Goal: Transaction & Acquisition: Subscribe to service/newsletter

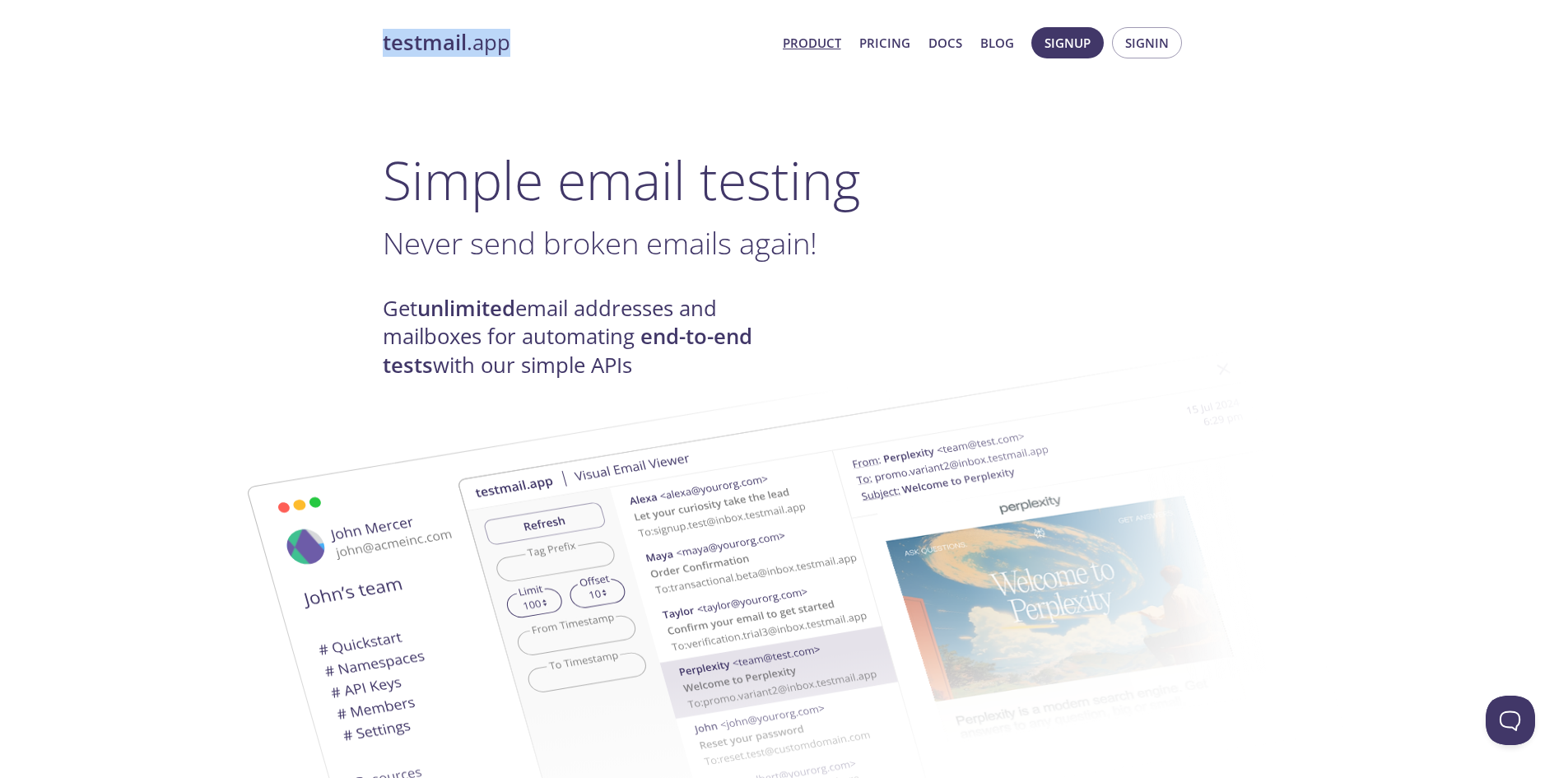
drag, startPoint x: 362, startPoint y: 39, endPoint x: 519, endPoint y: 33, distance: 157.1
copy link "testmail .app"
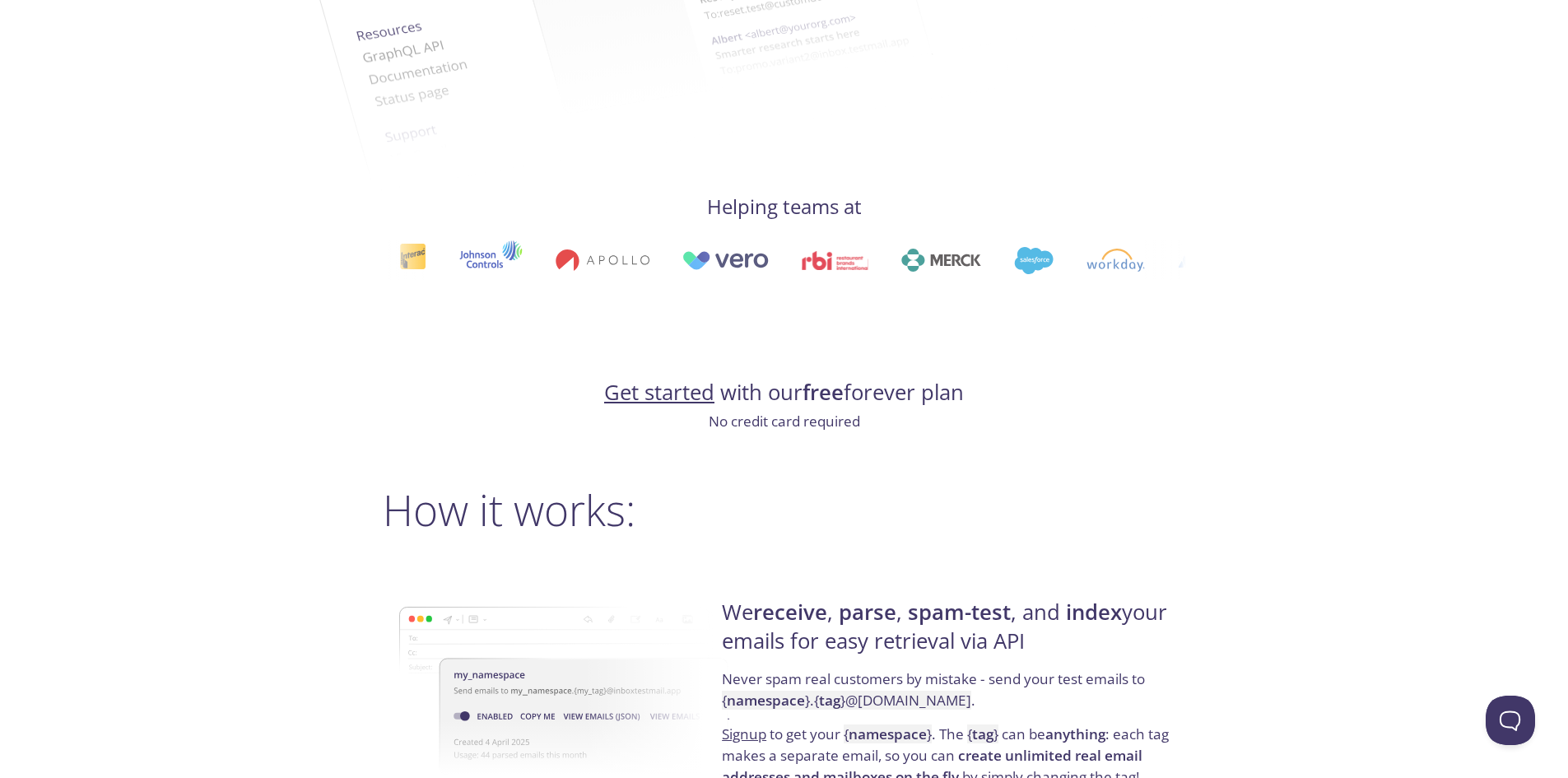
scroll to position [748, 0]
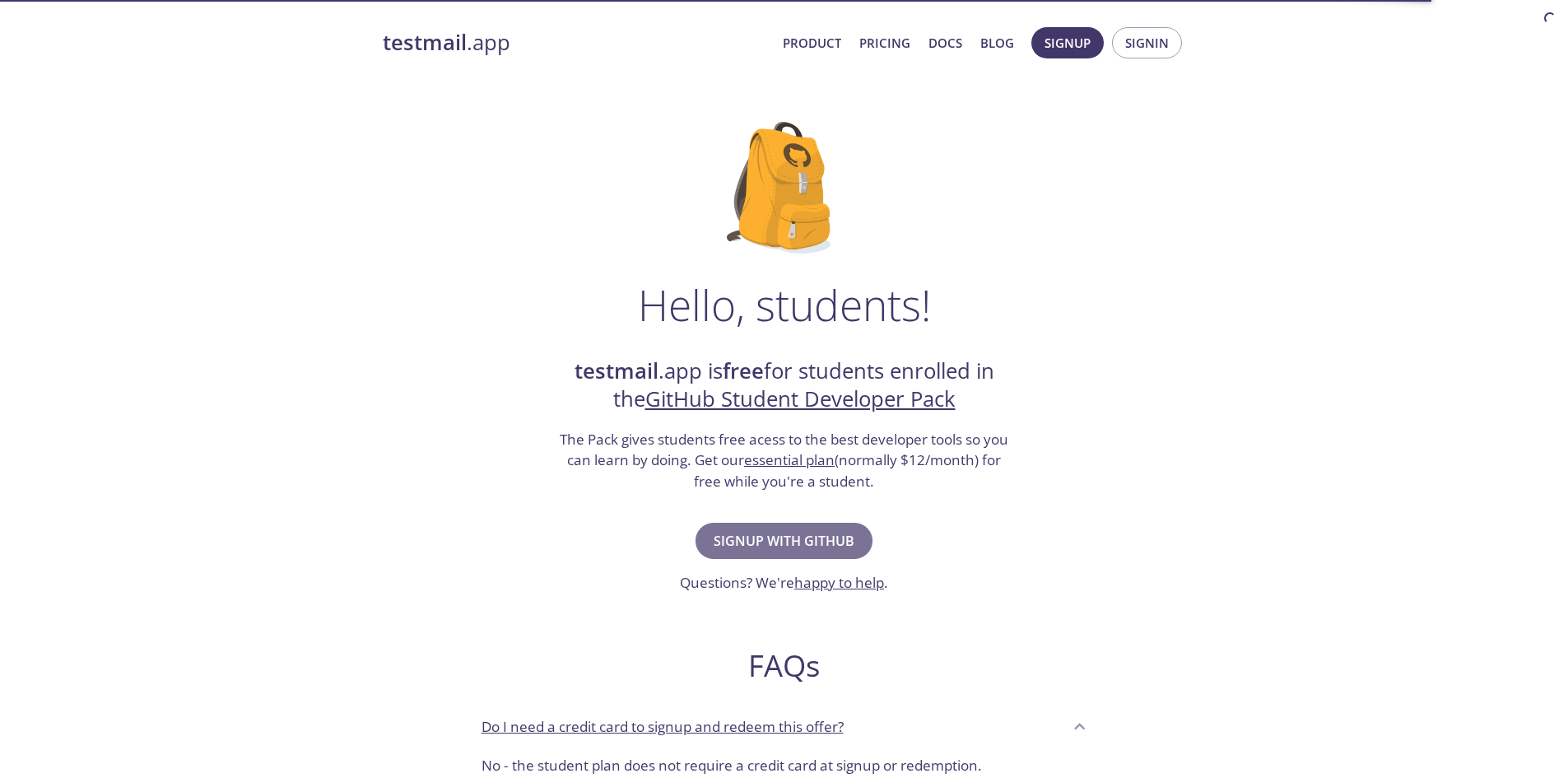
click at [738, 540] on span "Signup with GitHub" at bounding box center [784, 540] width 141 height 23
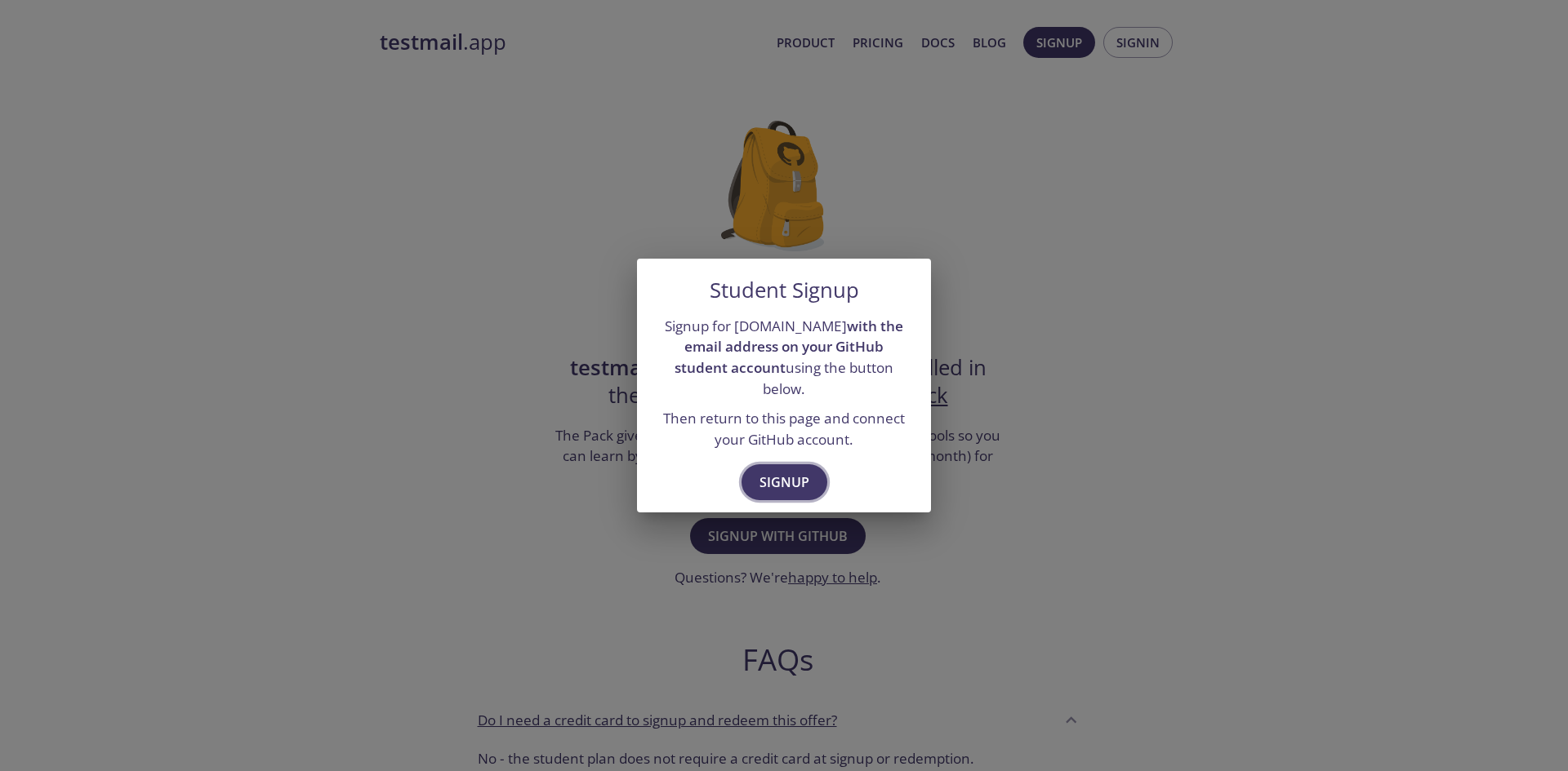
click at [764, 464] on button "Signup" at bounding box center [784, 482] width 86 height 36
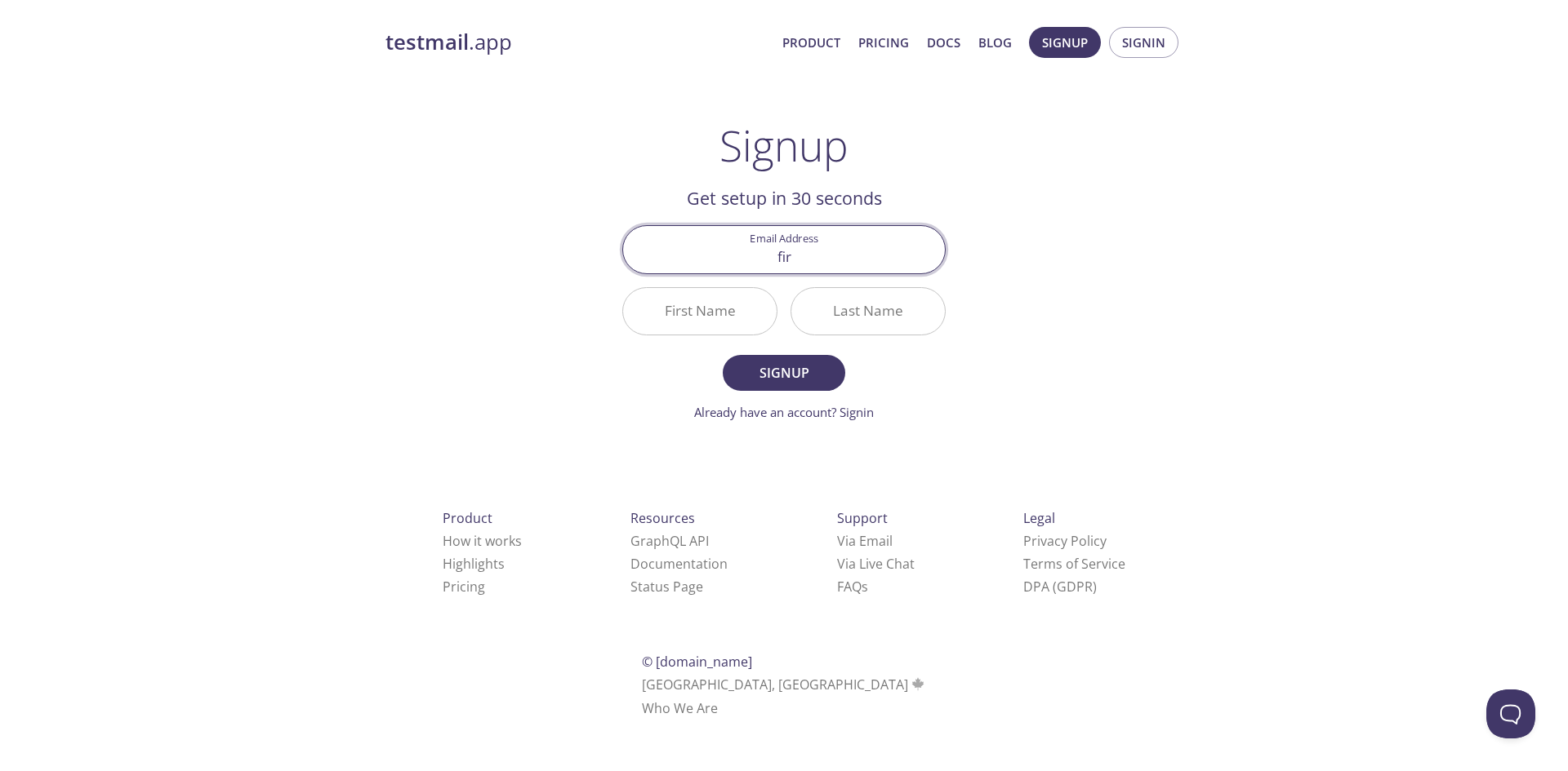
type input "firo"
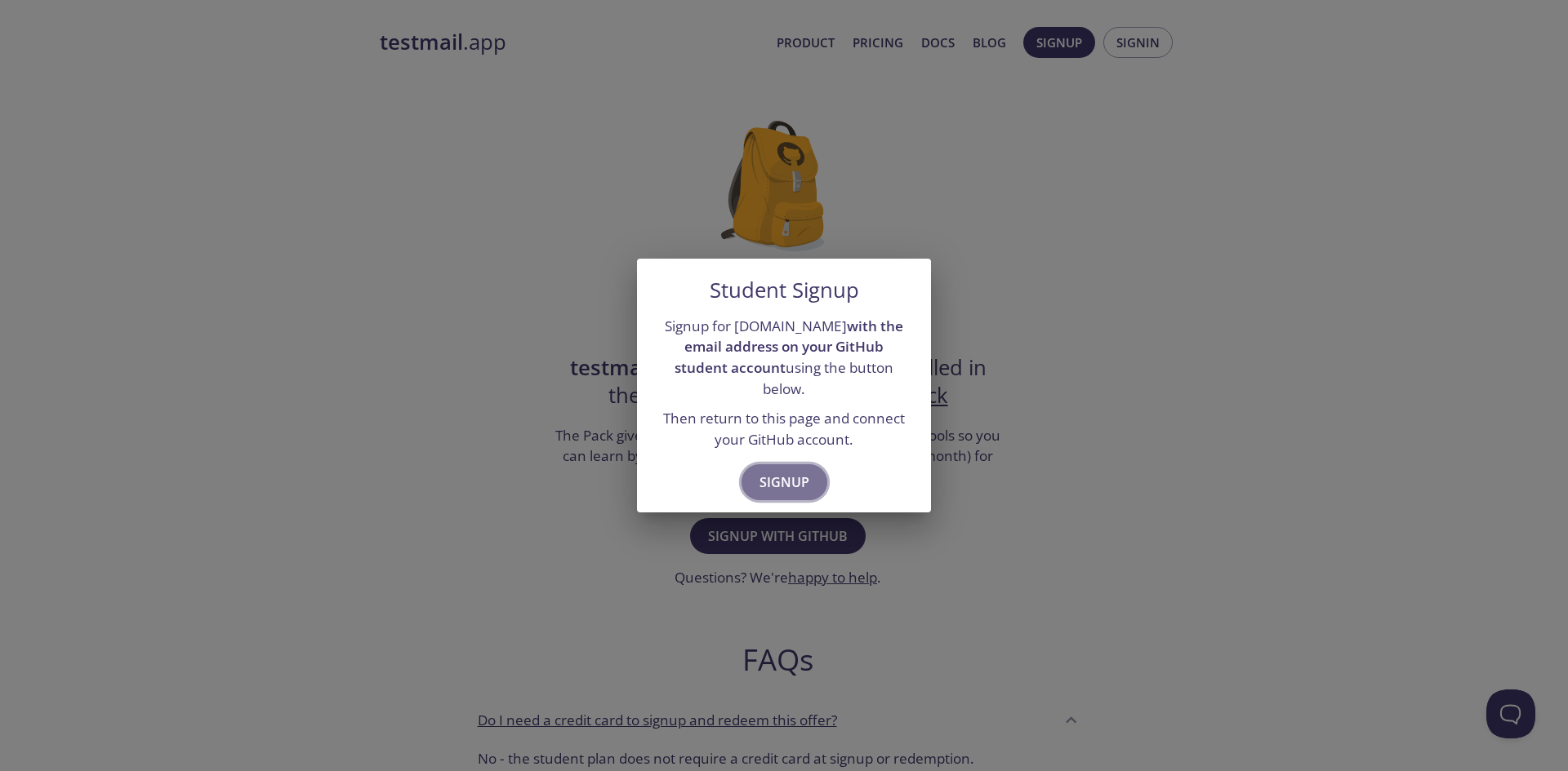
click at [791, 471] on span "Signup" at bounding box center [784, 482] width 50 height 23
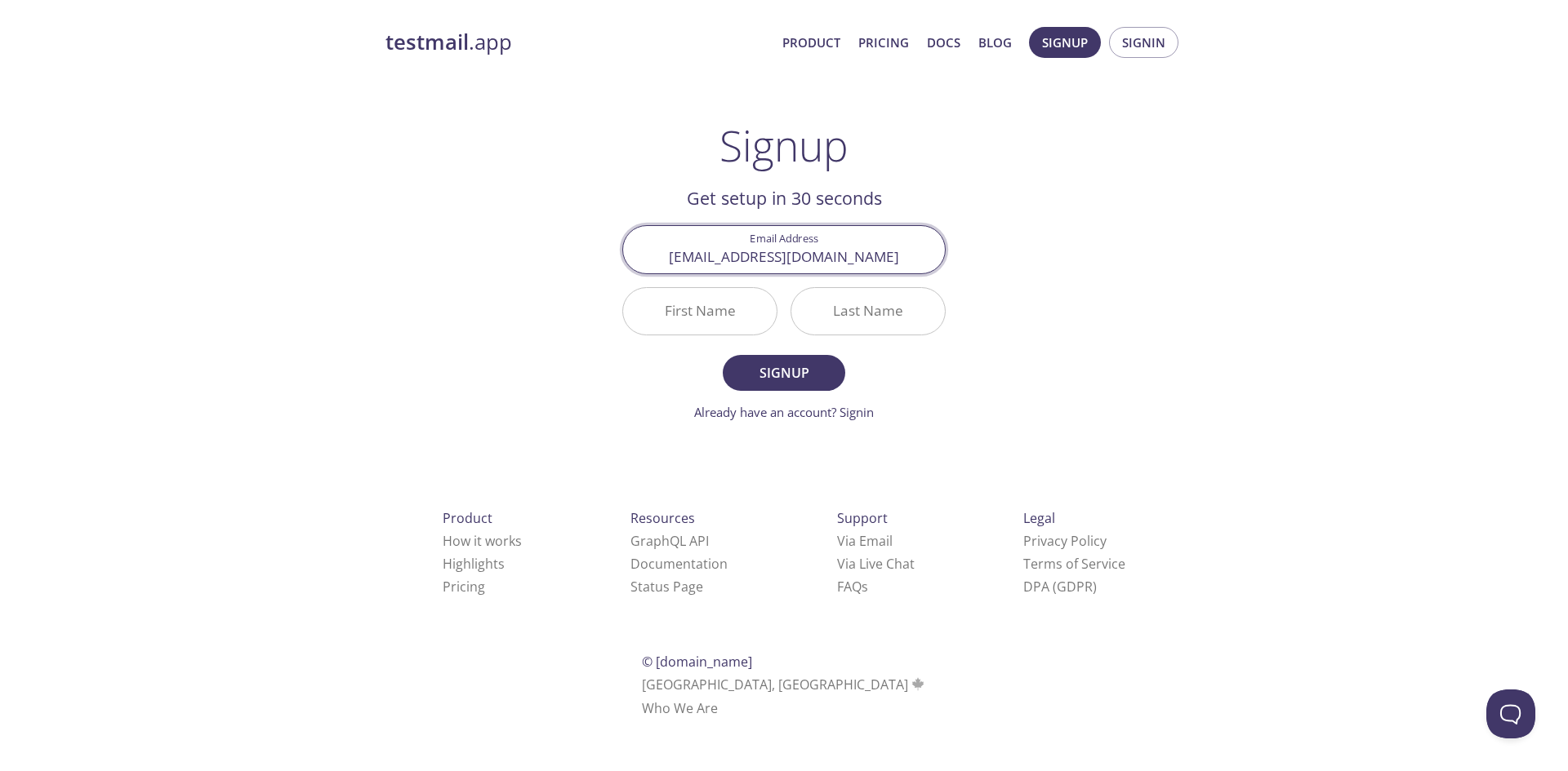
type input "[EMAIL_ADDRESS][DOMAIN_NAME]"
click at [723, 355] on button "Signup" at bounding box center [784, 373] width 123 height 36
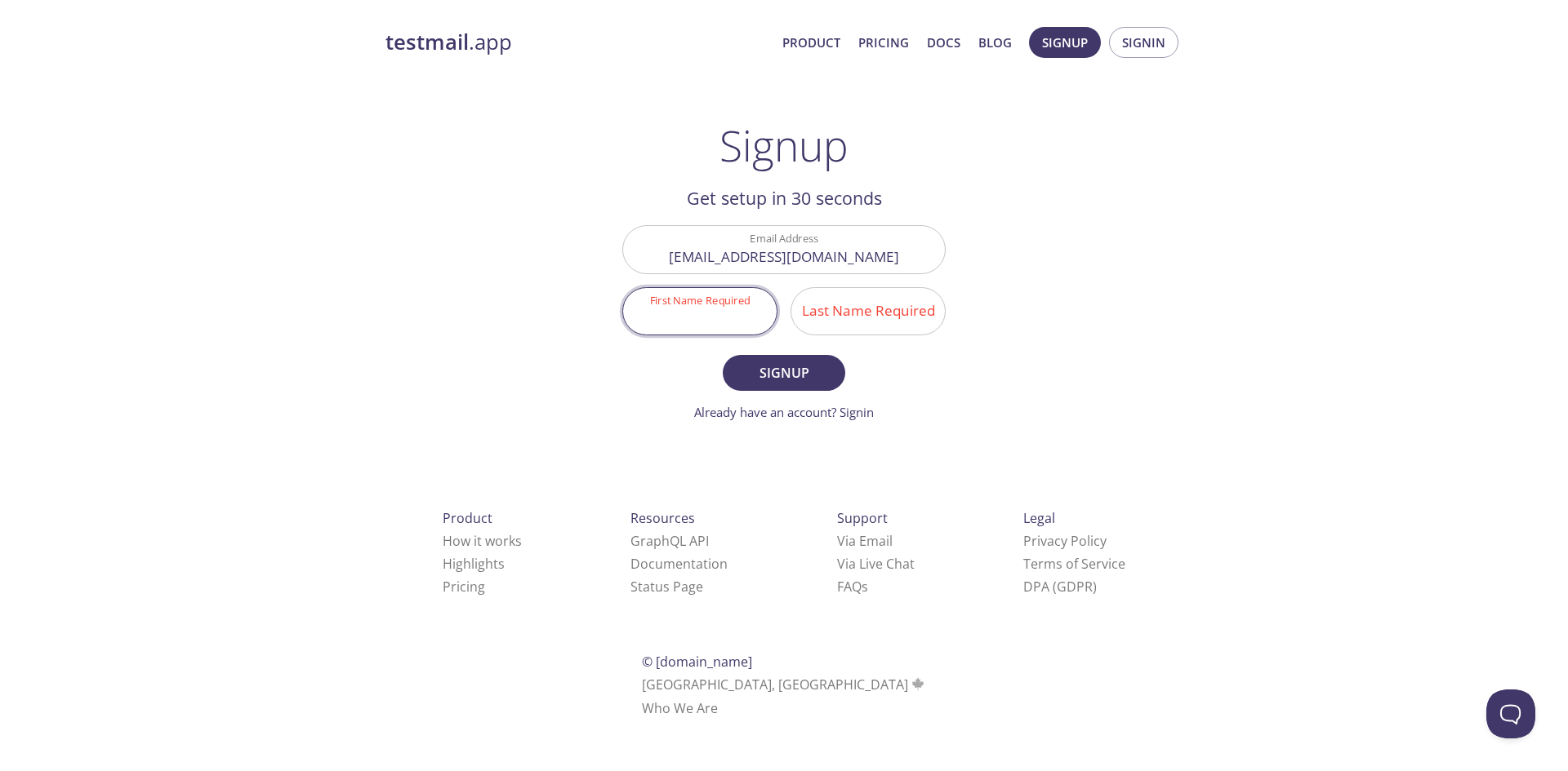
click at [733, 319] on input "First Name Required" at bounding box center [700, 311] width 154 height 47
type input "Firomsa"
click at [845, 315] on input "Last Name Required" at bounding box center [868, 311] width 154 height 47
type input "Guteta"
click at [799, 361] on span "Signup" at bounding box center [784, 372] width 87 height 23
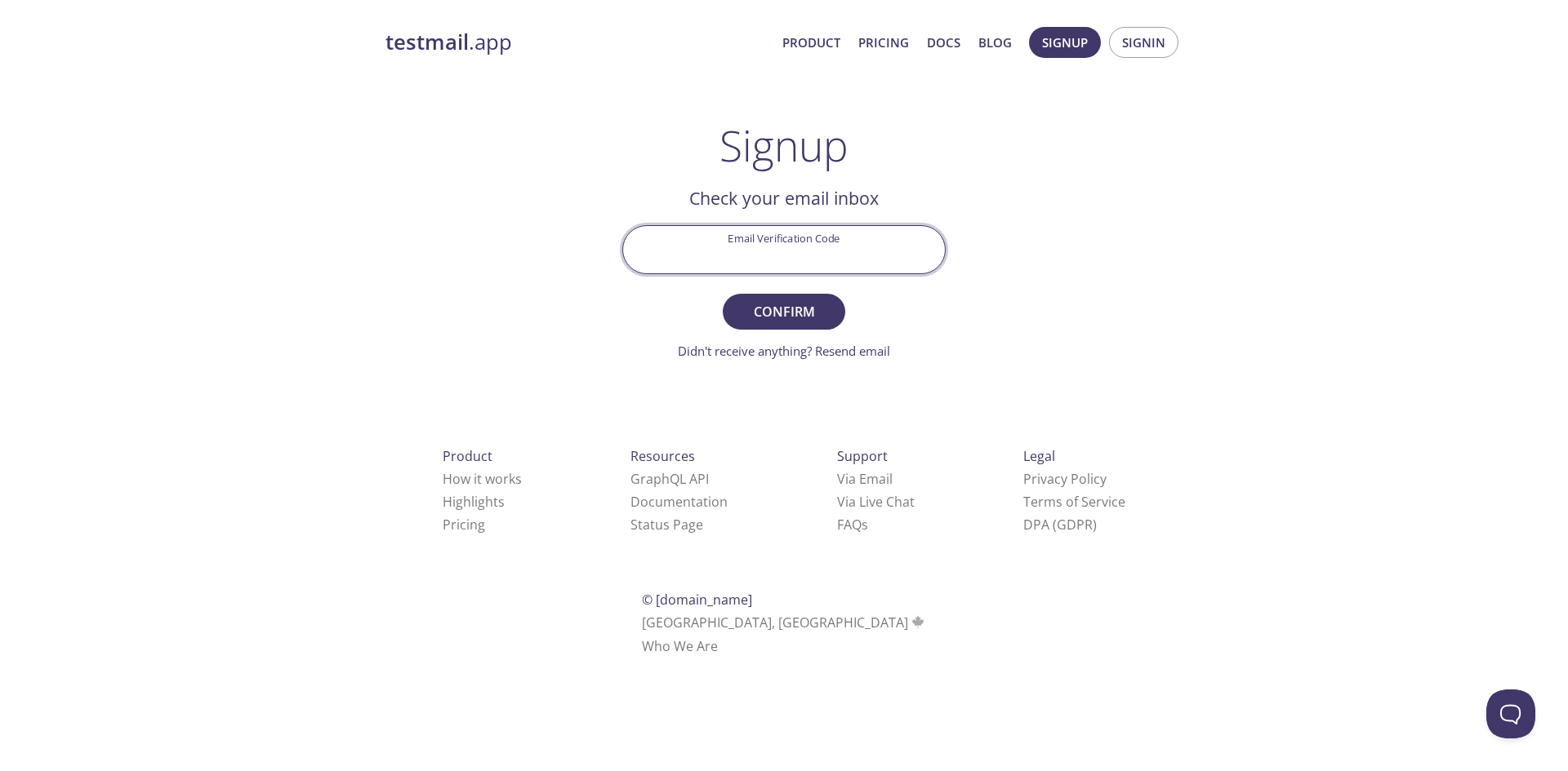
paste input "NXX59EX"
click at [817, 260] on input "Email Verification Code" at bounding box center [784, 249] width 322 height 47
type input "NXX59EX"
click at [810, 294] on button "Confirm" at bounding box center [784, 311] width 123 height 36
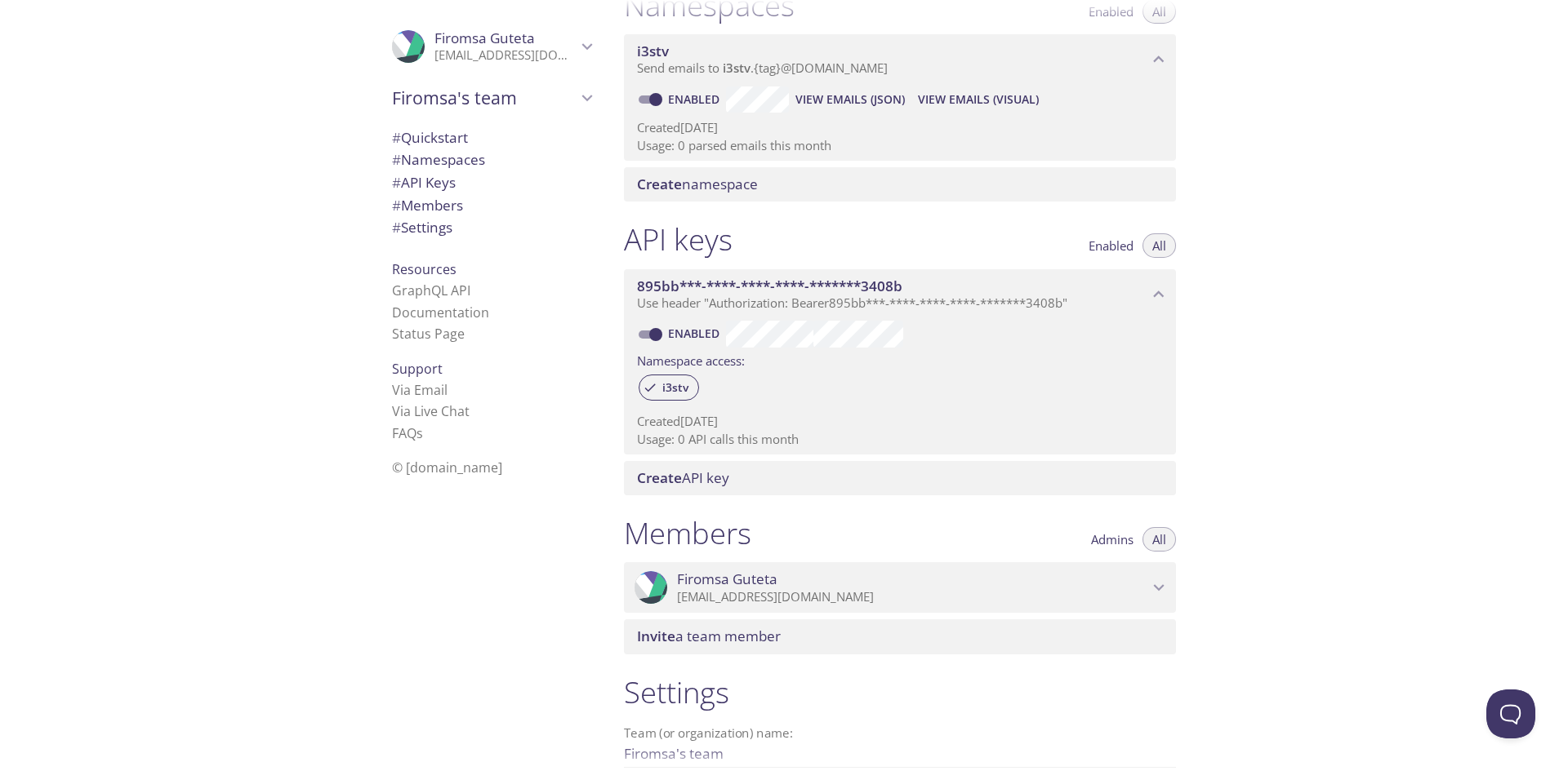
scroll to position [222, 0]
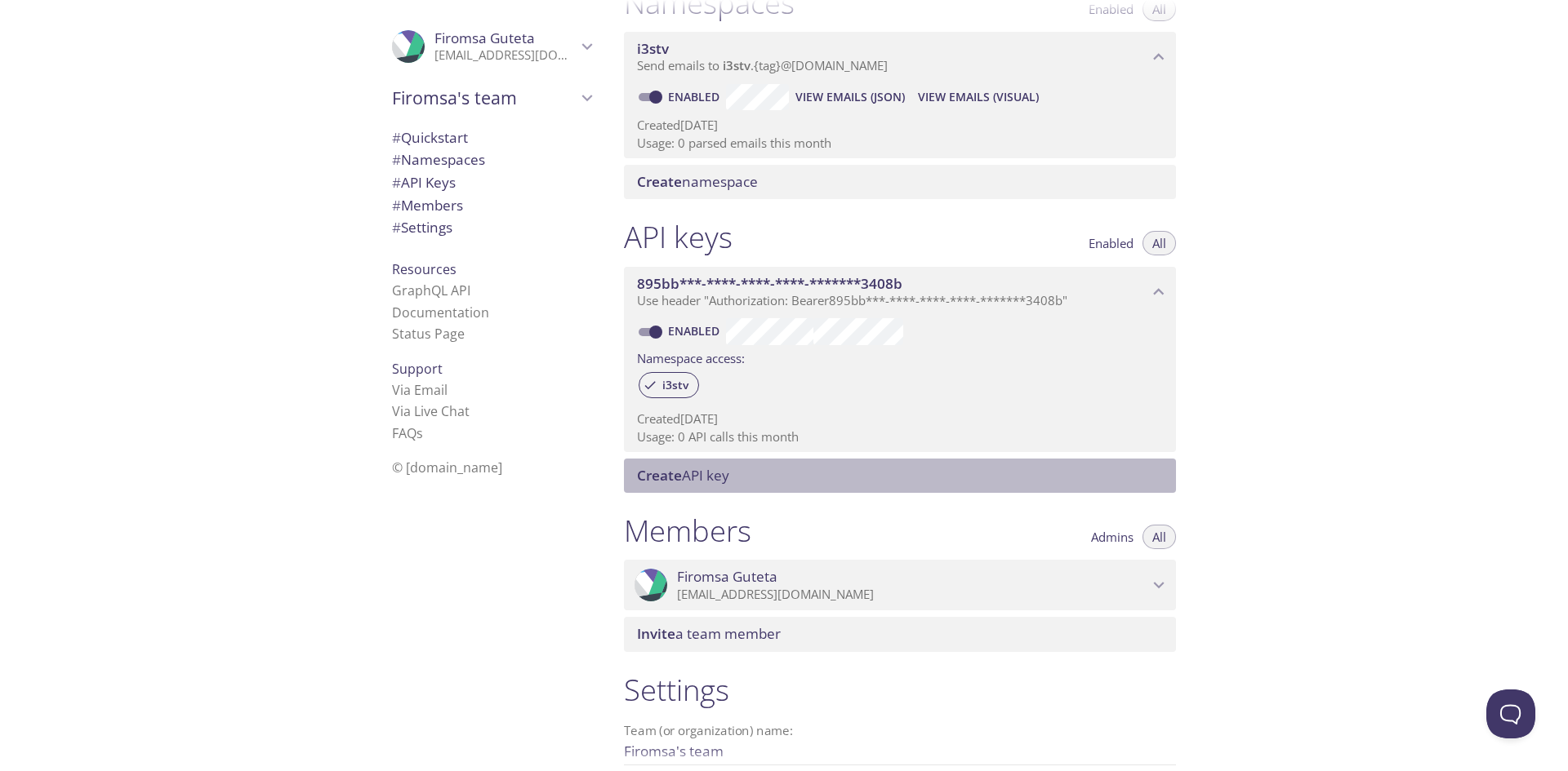
click at [678, 459] on div "Create API key" at bounding box center [900, 476] width 552 height 34
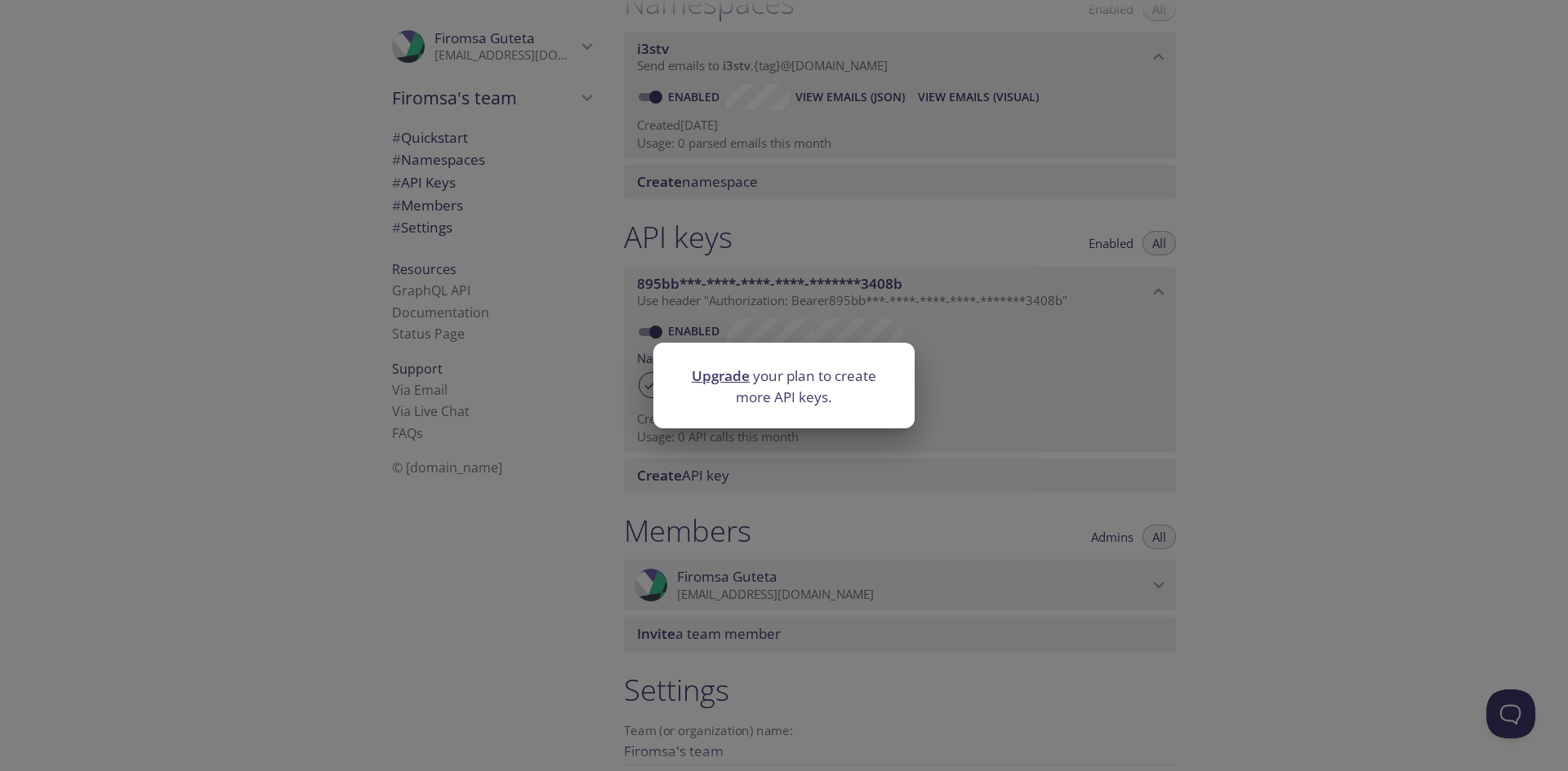
click at [678, 459] on div "Upgrade your plan to create more API keys." at bounding box center [784, 386] width 1568 height 771
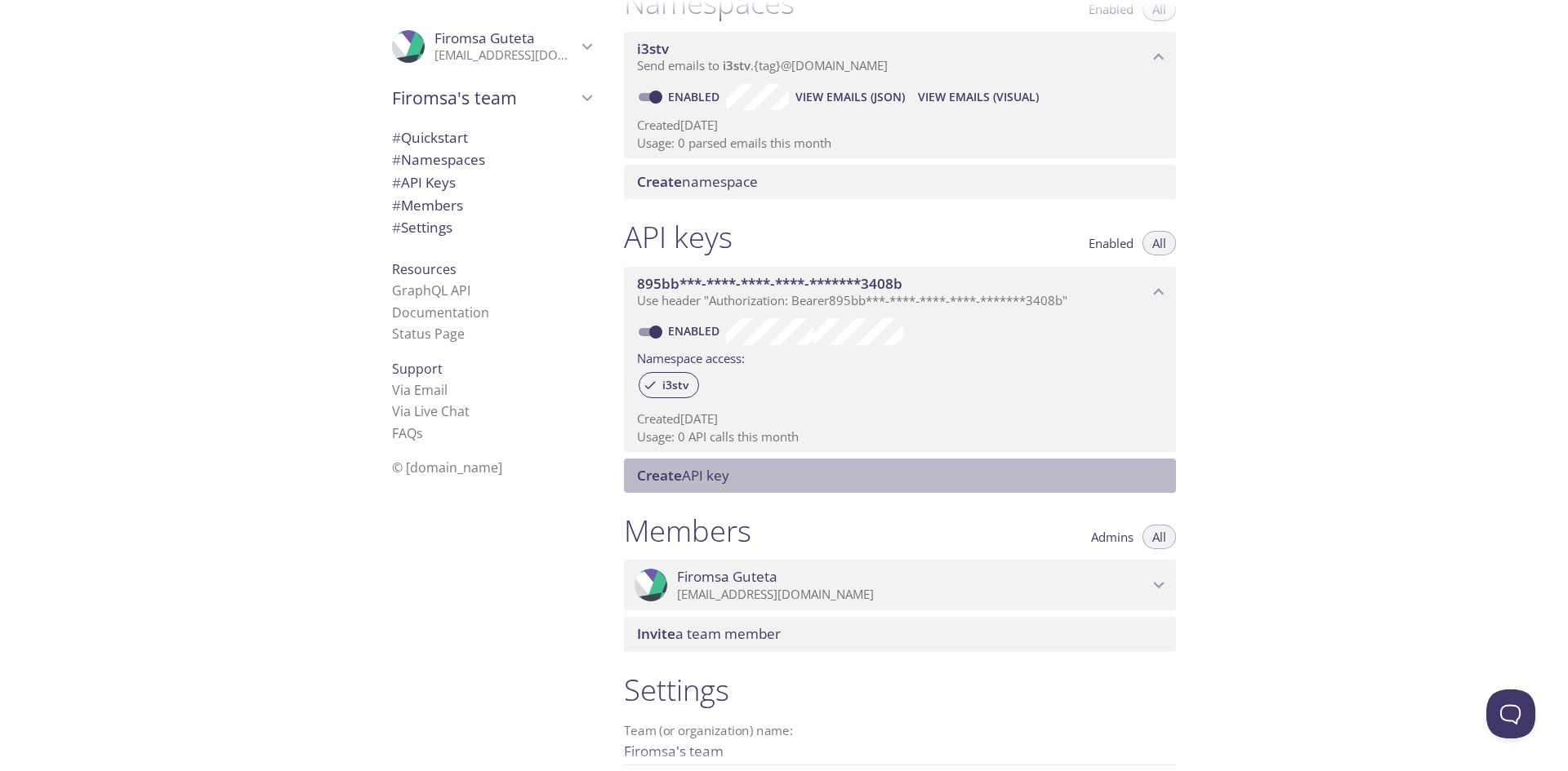
click at [695, 470] on span "Create API key" at bounding box center [683, 475] width 92 height 19
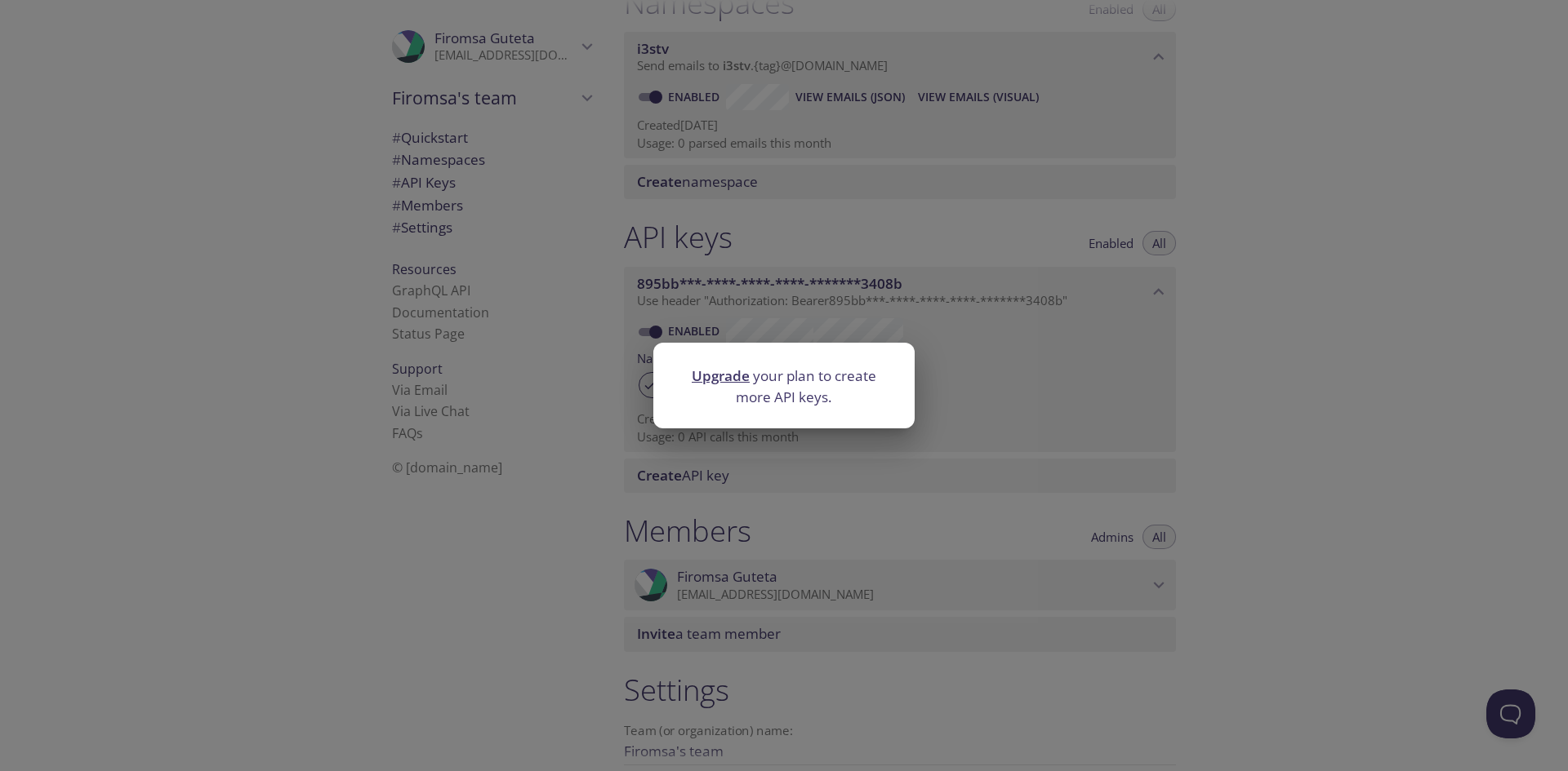
click at [695, 470] on div "Upgrade your plan to create more API keys." at bounding box center [784, 386] width 1568 height 771
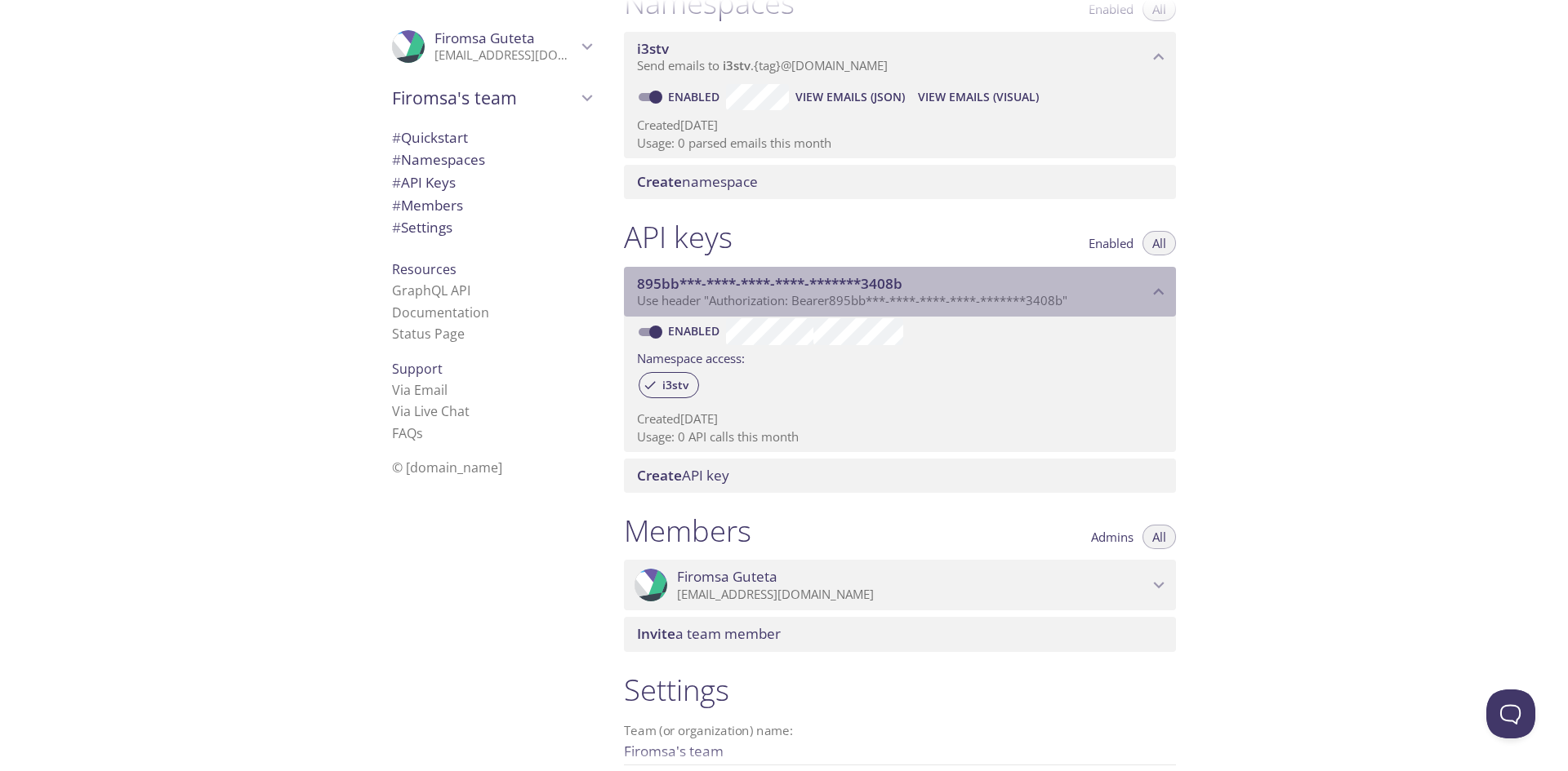
click at [960, 313] on div "895bb***-****-****-****-*******3408b Use header "Authorization: Bearer 895bb***…" at bounding box center [900, 293] width 552 height 51
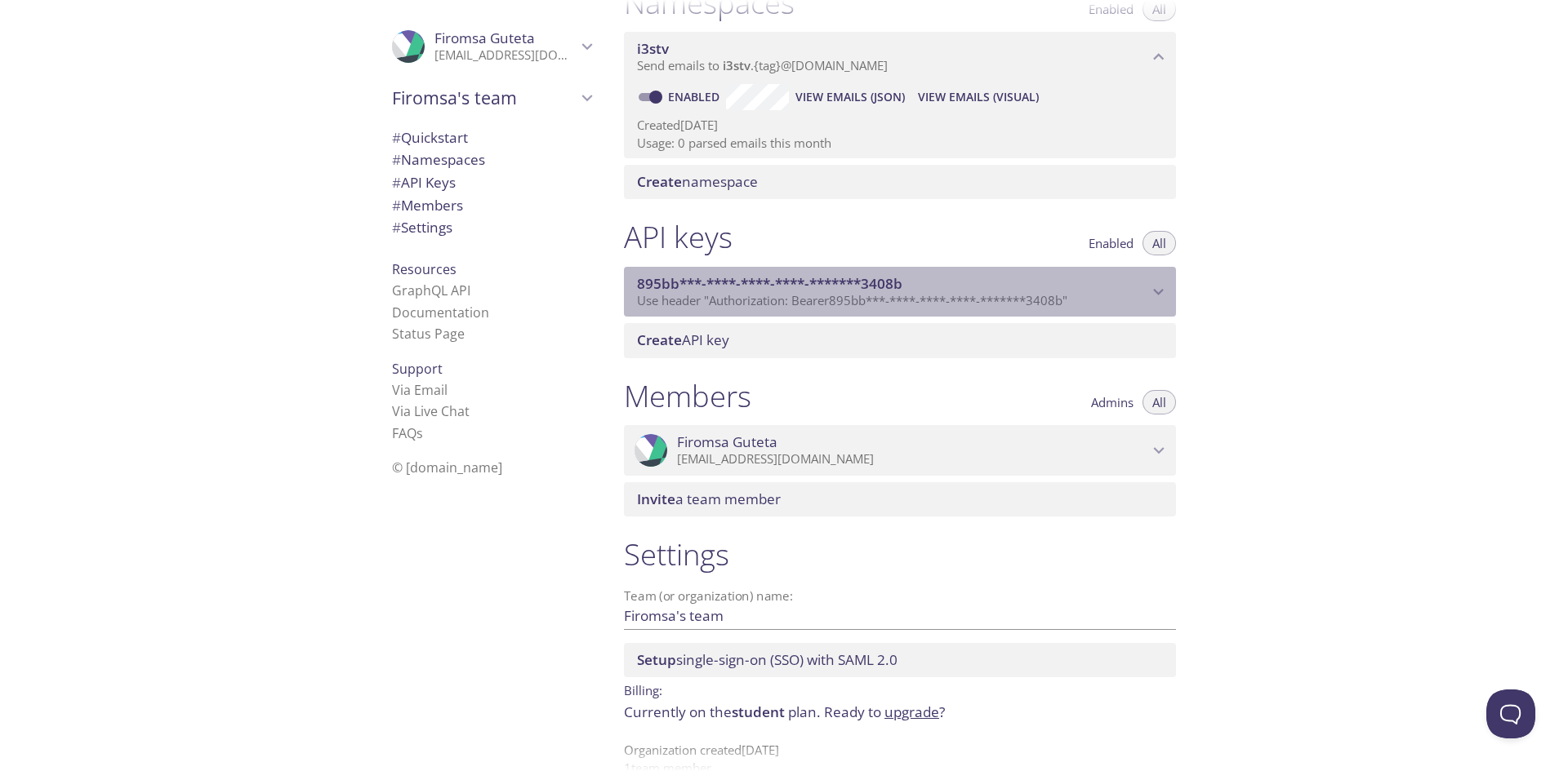
click at [960, 313] on div "895bb***-****-****-****-*******3408b Use header "Authorization: Bearer 895bb***…" at bounding box center [900, 293] width 552 height 51
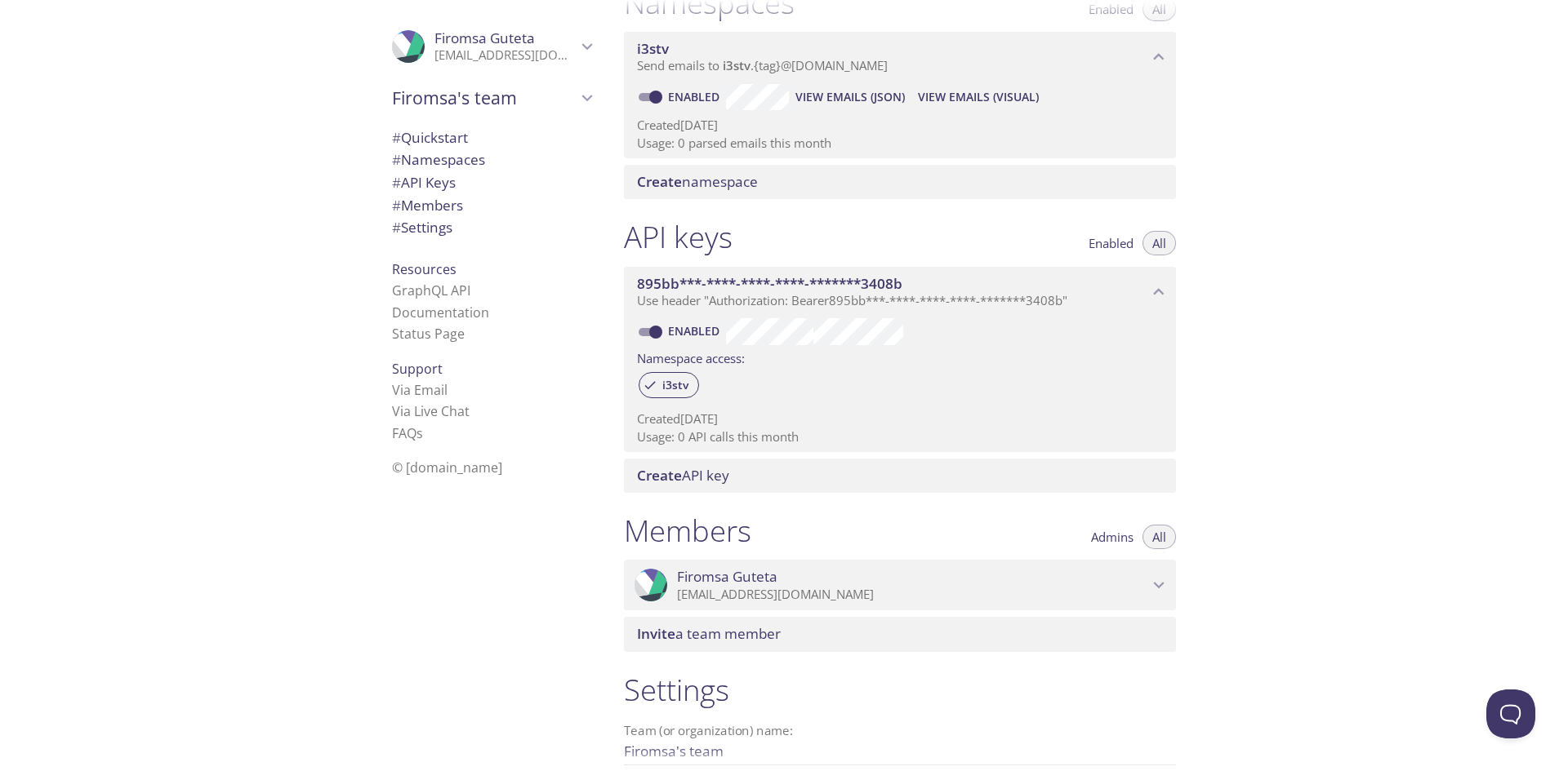
scroll to position [0, 0]
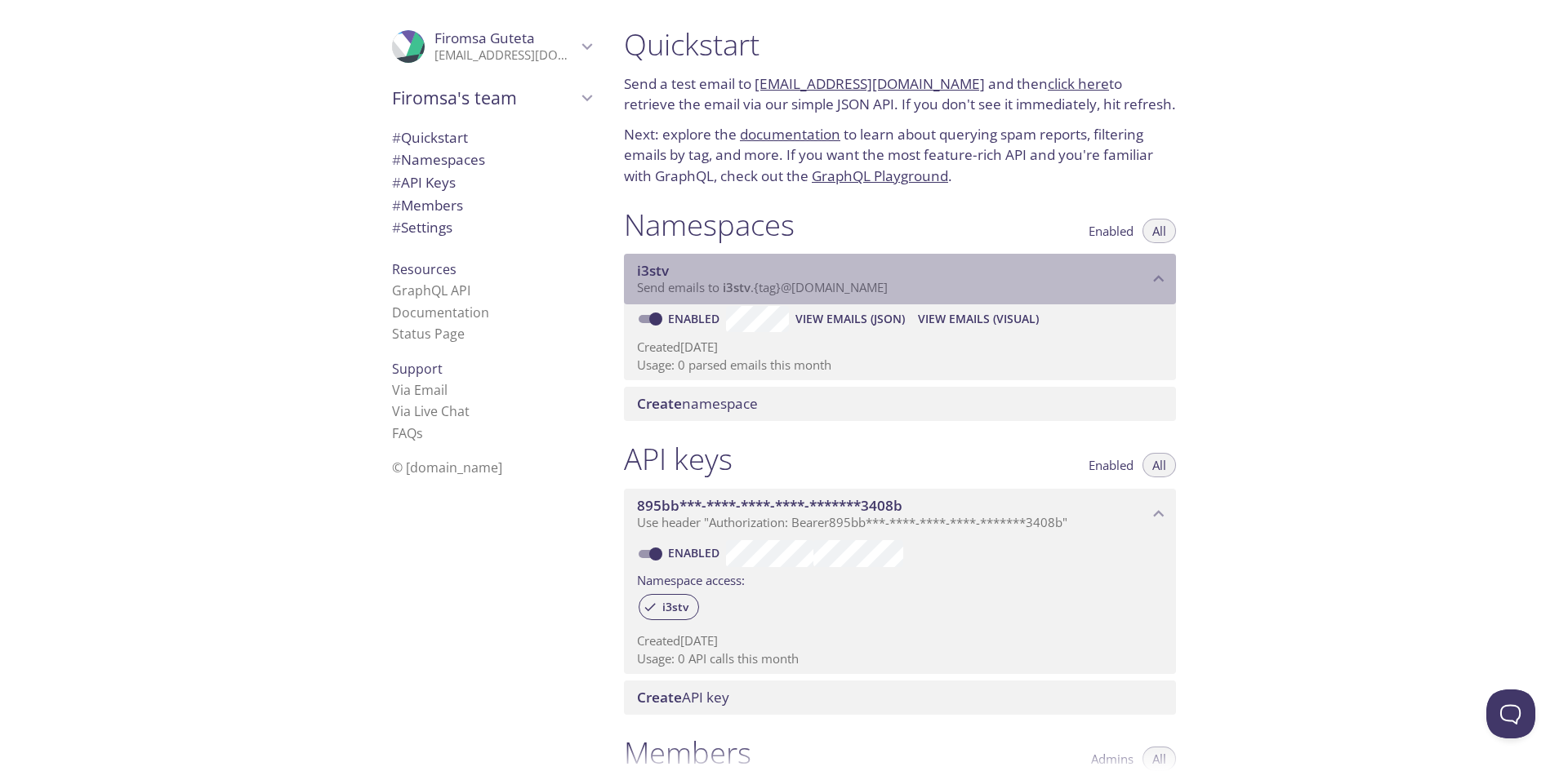
click at [869, 259] on div "i3stv Send emails to i3stv . {tag} @[DOMAIN_NAME]" at bounding box center [900, 279] width 552 height 51
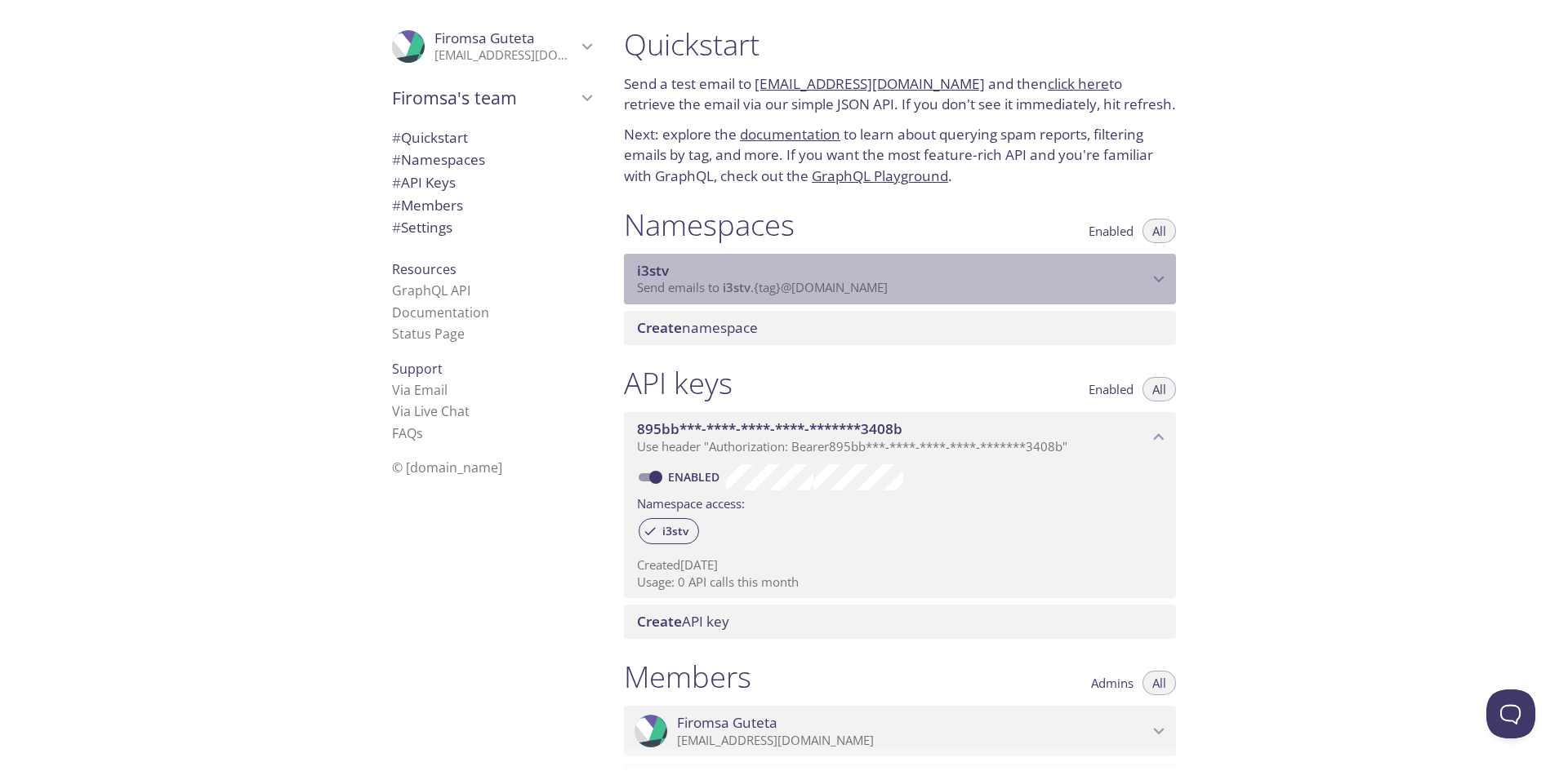
click at [869, 259] on div "i3stv Send emails to i3stv . {tag} @[DOMAIN_NAME]" at bounding box center [900, 279] width 552 height 51
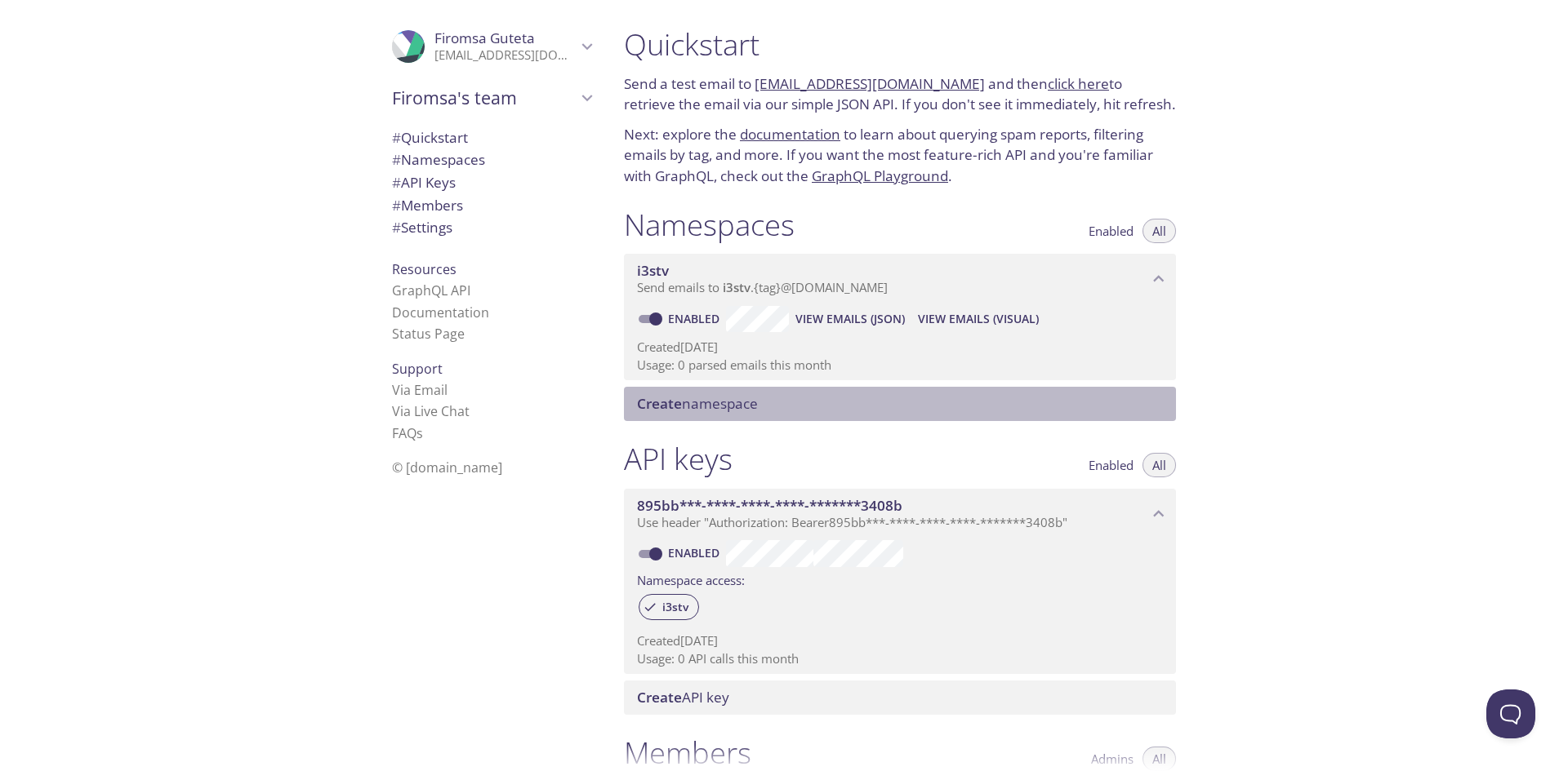
click at [751, 404] on span "Create namespace" at bounding box center [697, 404] width 121 height 19
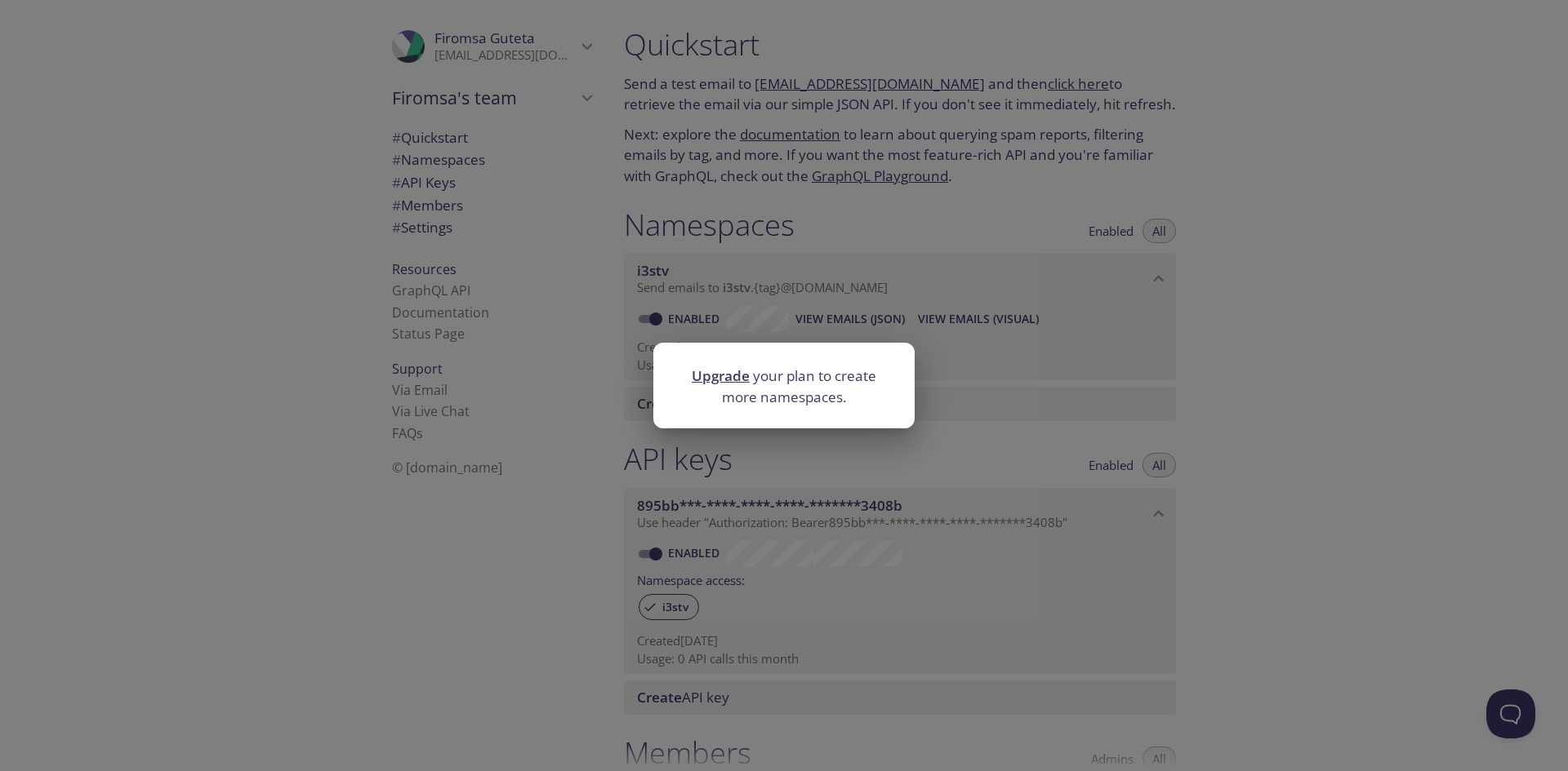
click at [751, 404] on p "Upgrade your plan to create more namespaces." at bounding box center [784, 386] width 222 height 42
click at [746, 472] on div "Upgrade your plan to create more namespaces." at bounding box center [784, 386] width 1568 height 771
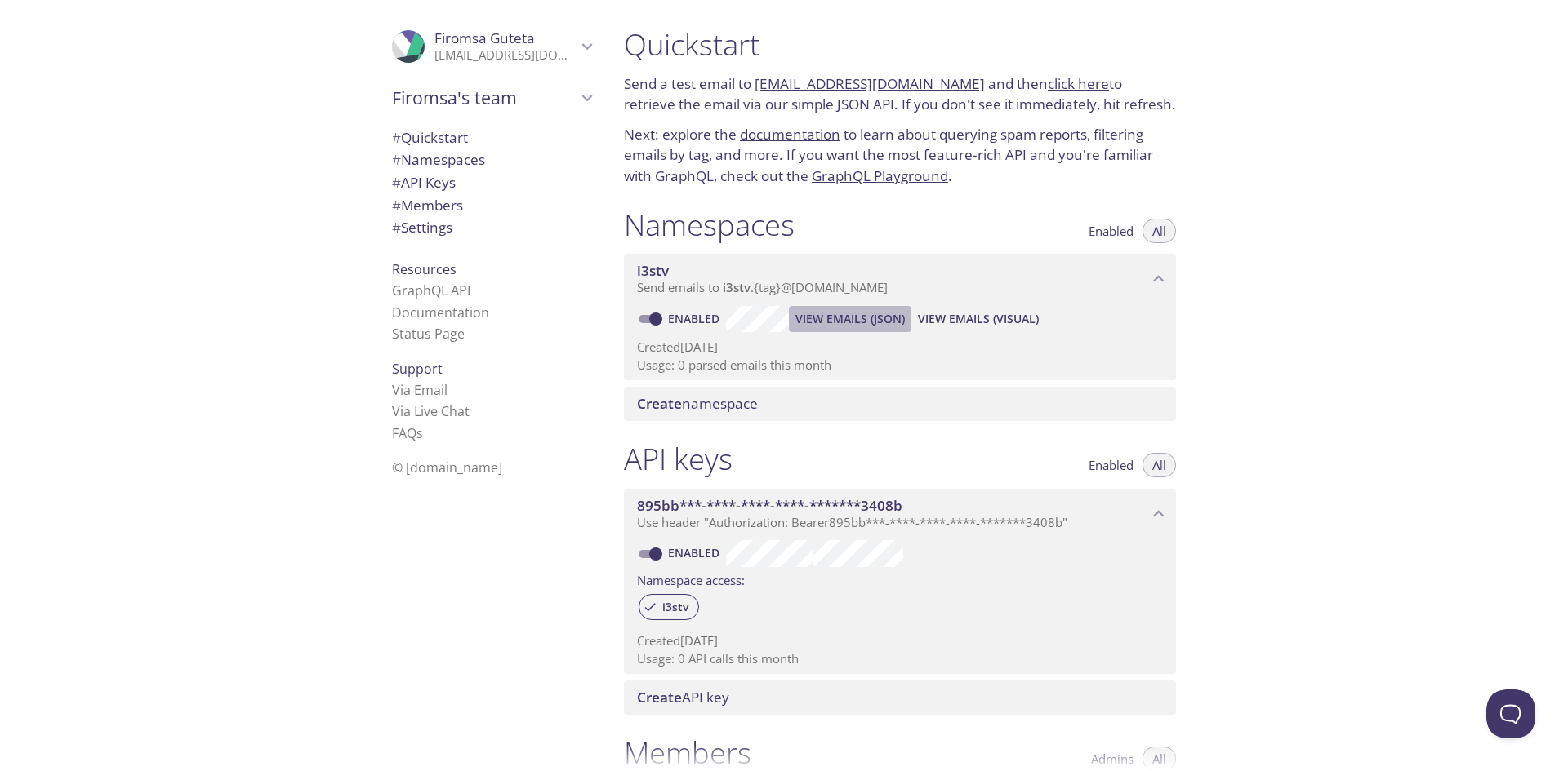
click at [848, 320] on span "View Emails (JSON)" at bounding box center [849, 320] width 109 height 20
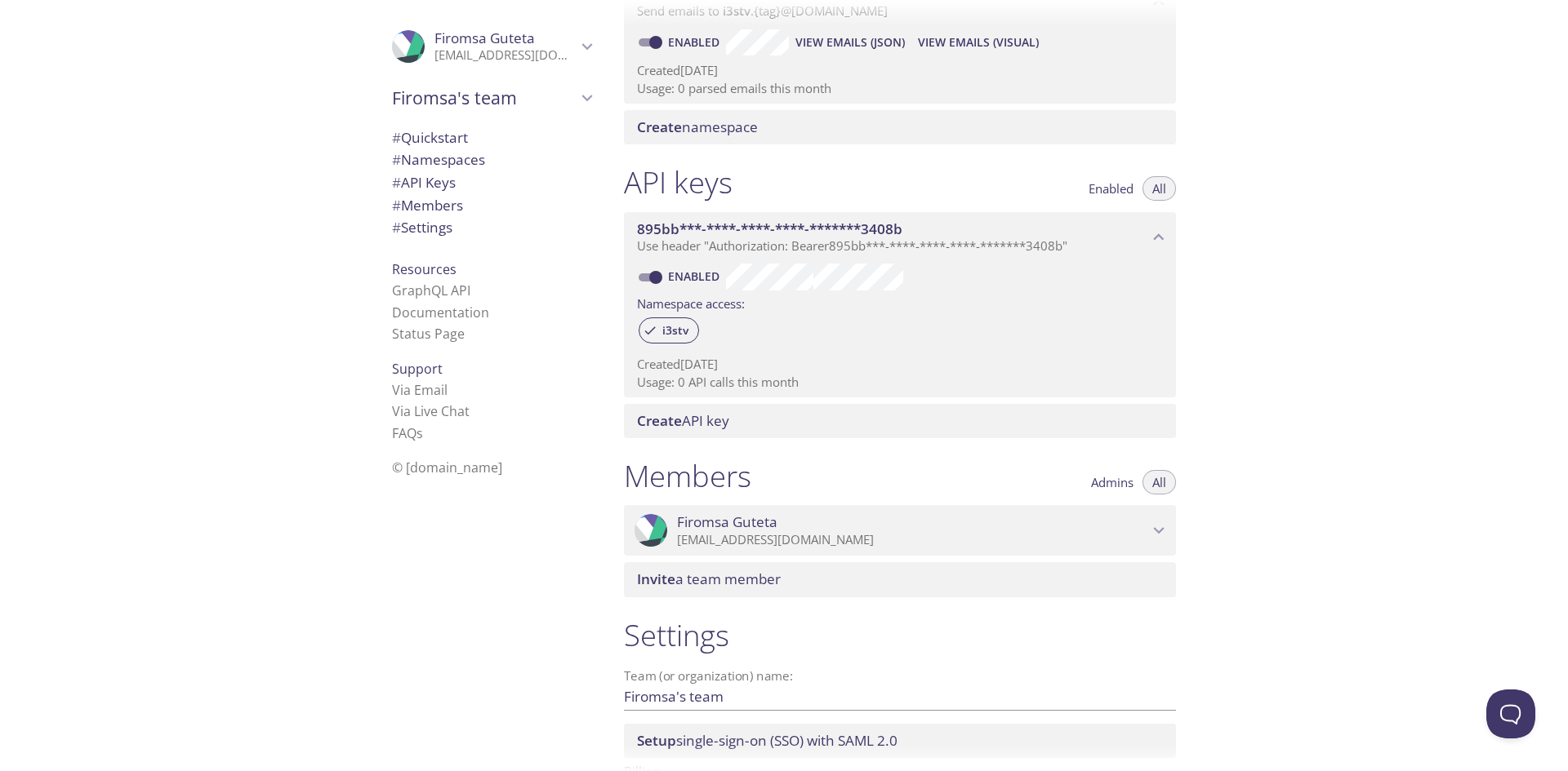
scroll to position [389, 0]
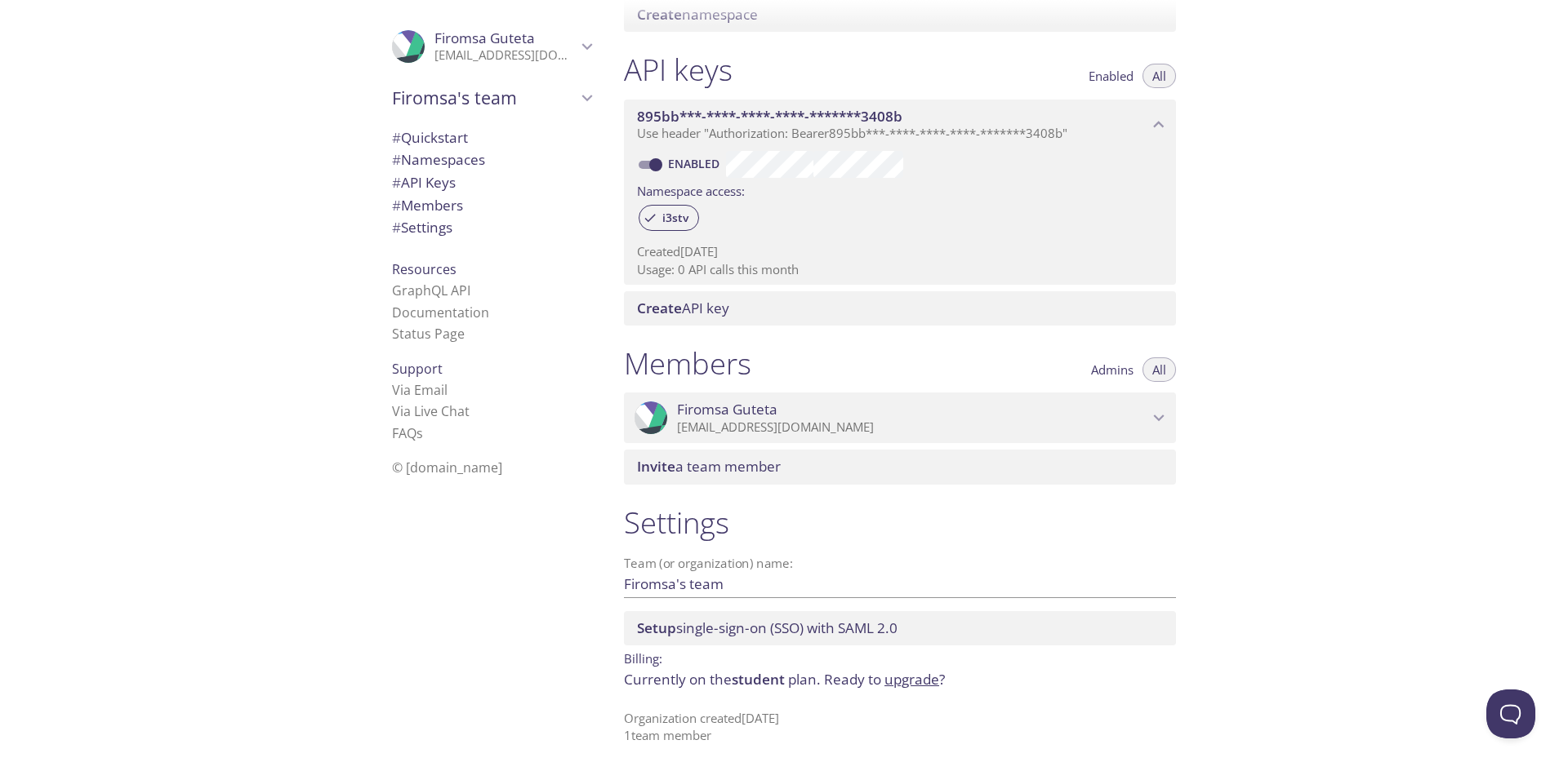
click at [672, 682] on p "Currently on the student plan. Ready to upgrade ?" at bounding box center [900, 680] width 552 height 22
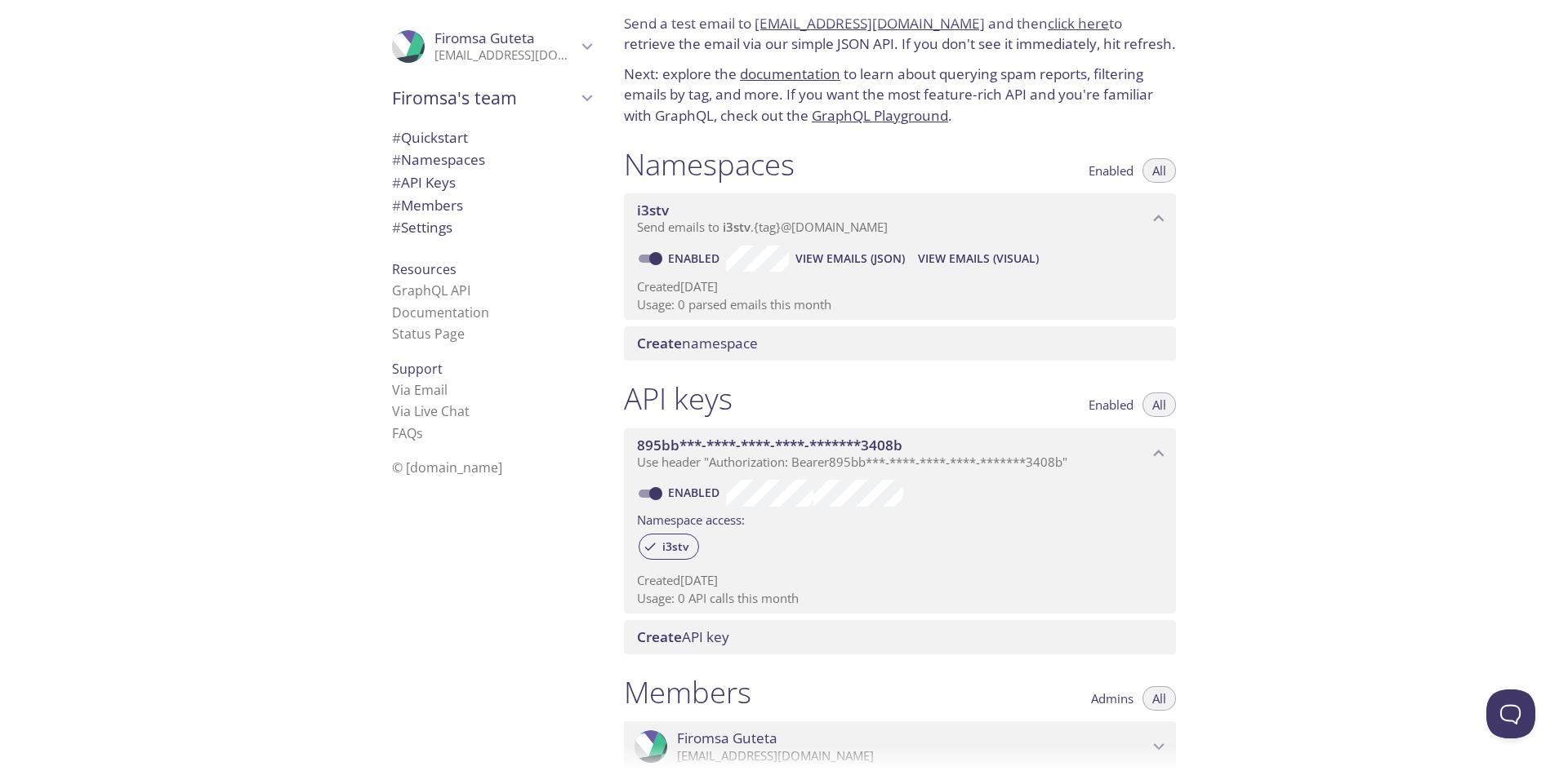
scroll to position [59, 0]
click at [959, 267] on span "View Emails (Visual)" at bounding box center [978, 261] width 121 height 20
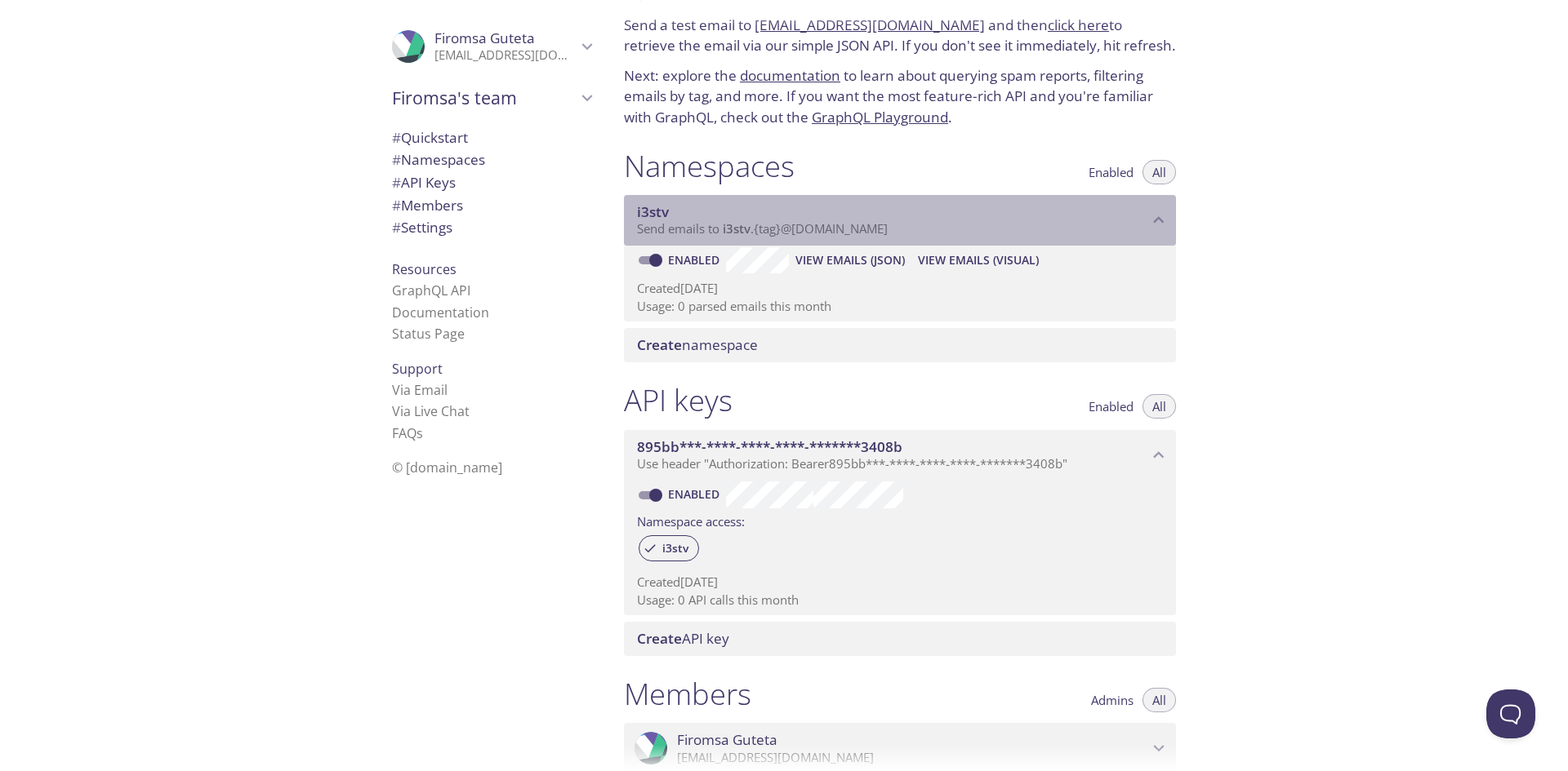
click at [656, 205] on span "i3stv" at bounding box center [652, 211] width 32 height 19
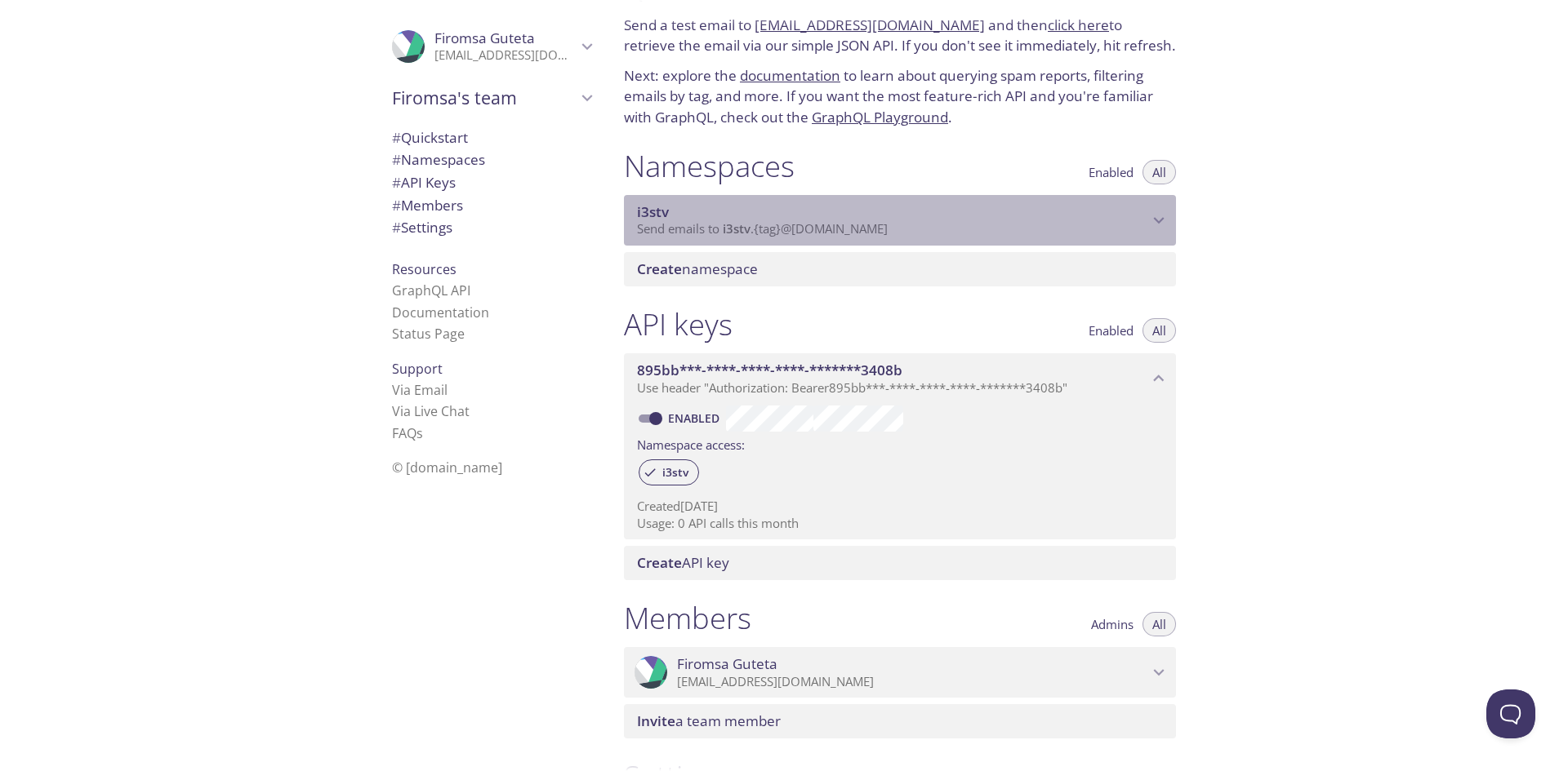
click at [656, 205] on span "i3stv" at bounding box center [652, 211] width 32 height 19
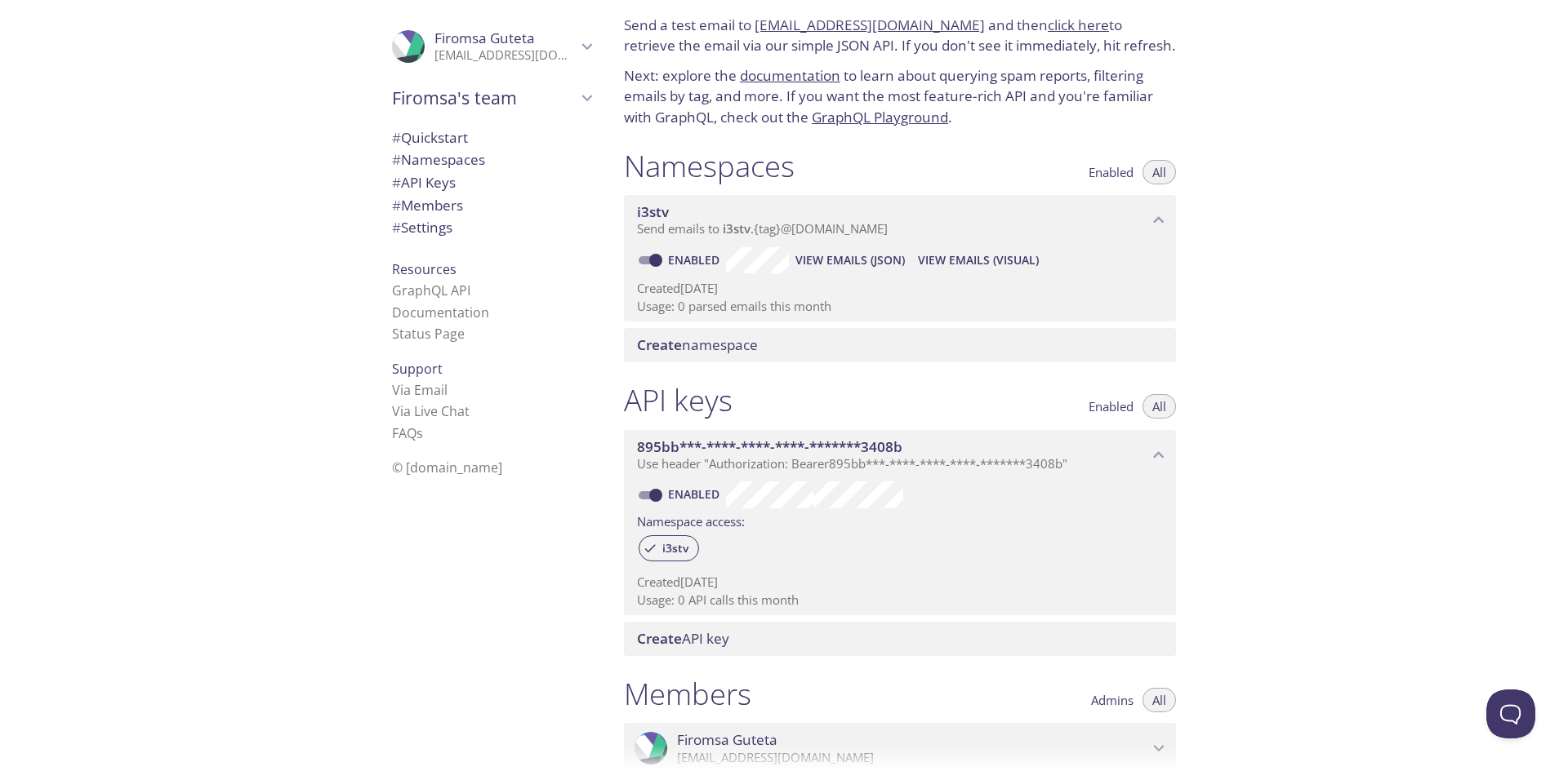
scroll to position [389, 0]
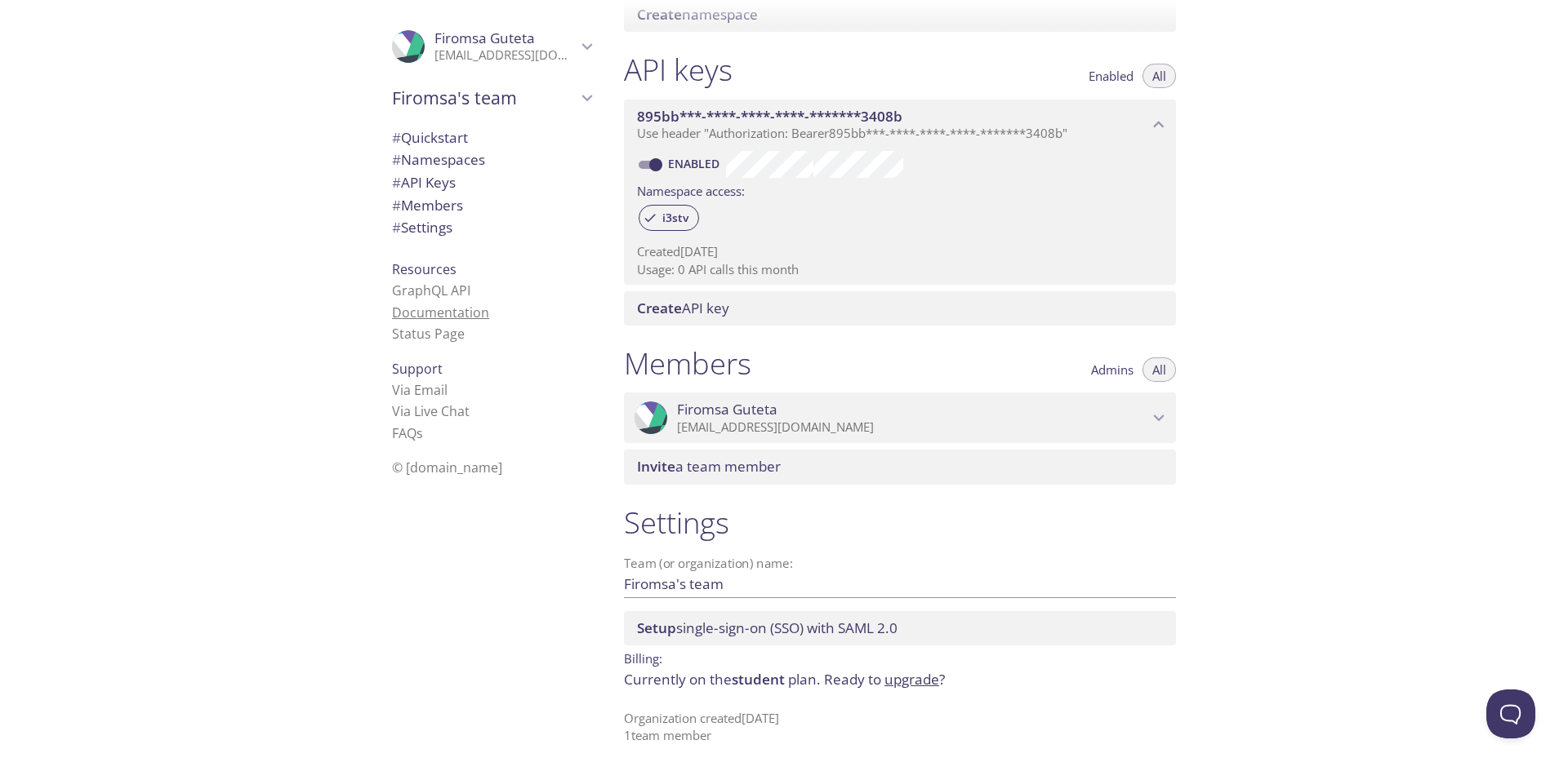
click at [450, 310] on link "Documentation" at bounding box center [441, 312] width 98 height 18
